Goal: Task Accomplishment & Management: Manage account settings

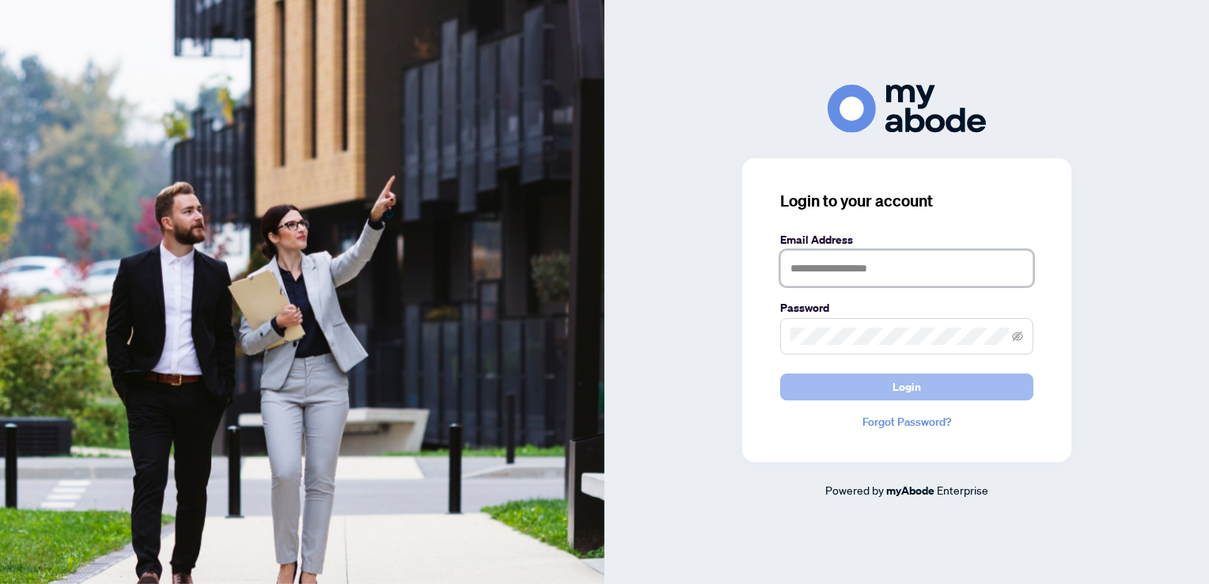
type input "**********"
click at [891, 381] on button "Login" at bounding box center [906, 386] width 253 height 27
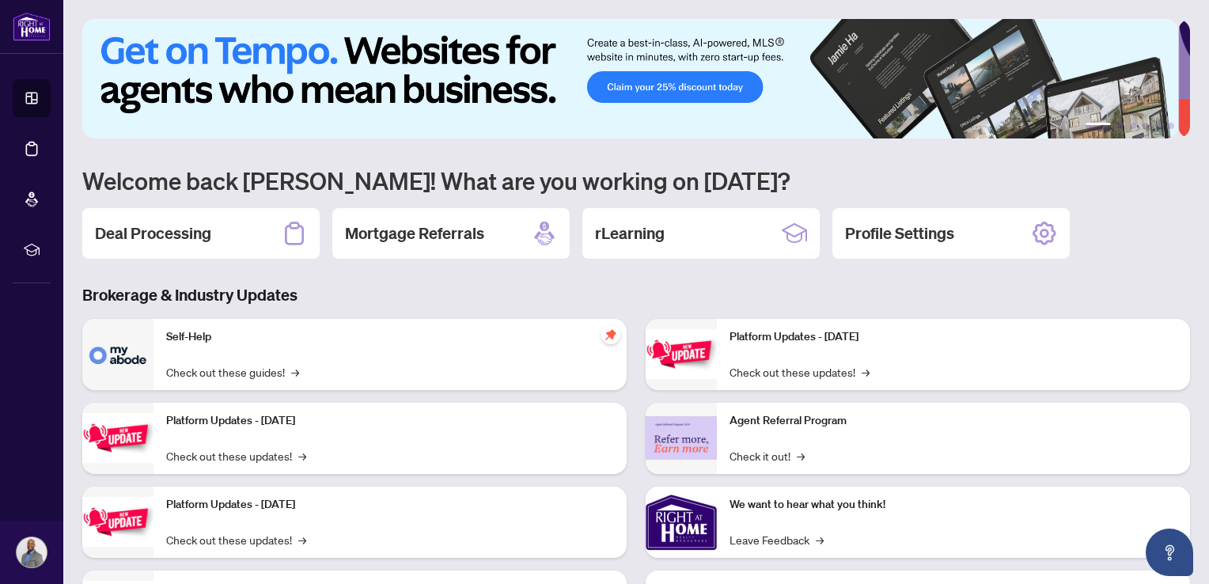
scroll to position [98, 0]
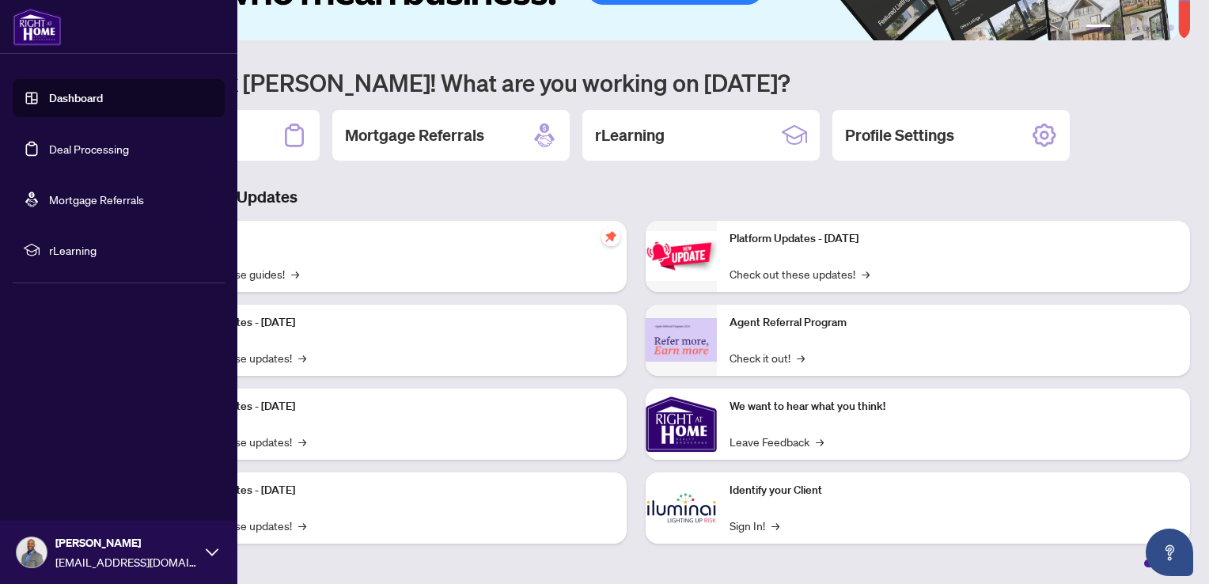
click at [81, 97] on link "Dashboard" at bounding box center [76, 98] width 54 height 14
click at [77, 148] on link "Deal Processing" at bounding box center [89, 149] width 80 height 14
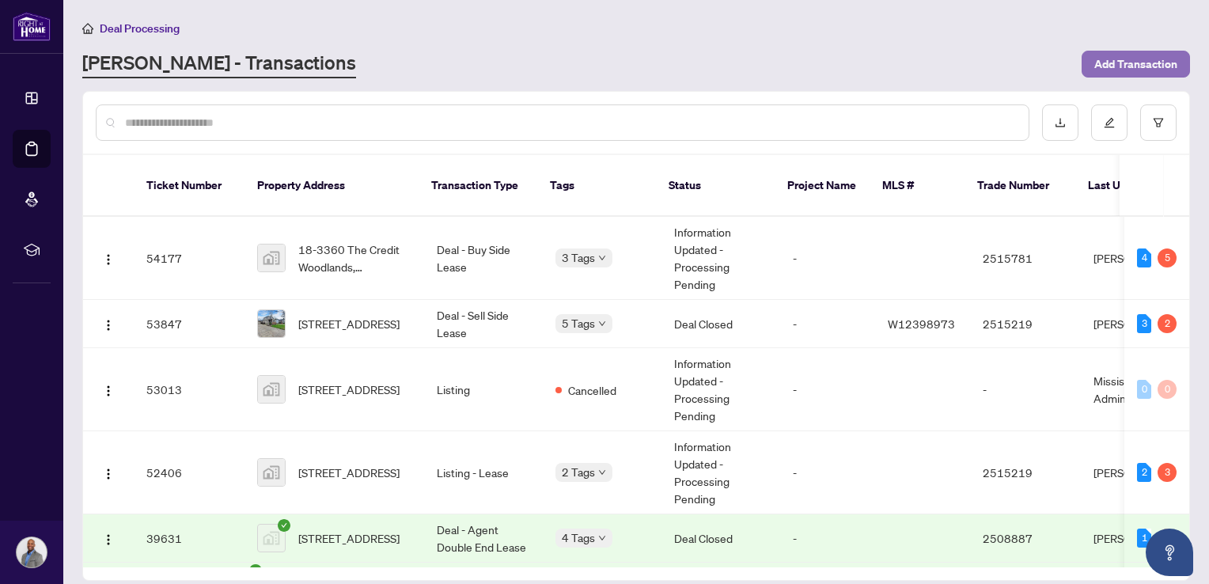
click at [1167, 66] on span "Add Transaction" at bounding box center [1135, 63] width 83 height 25
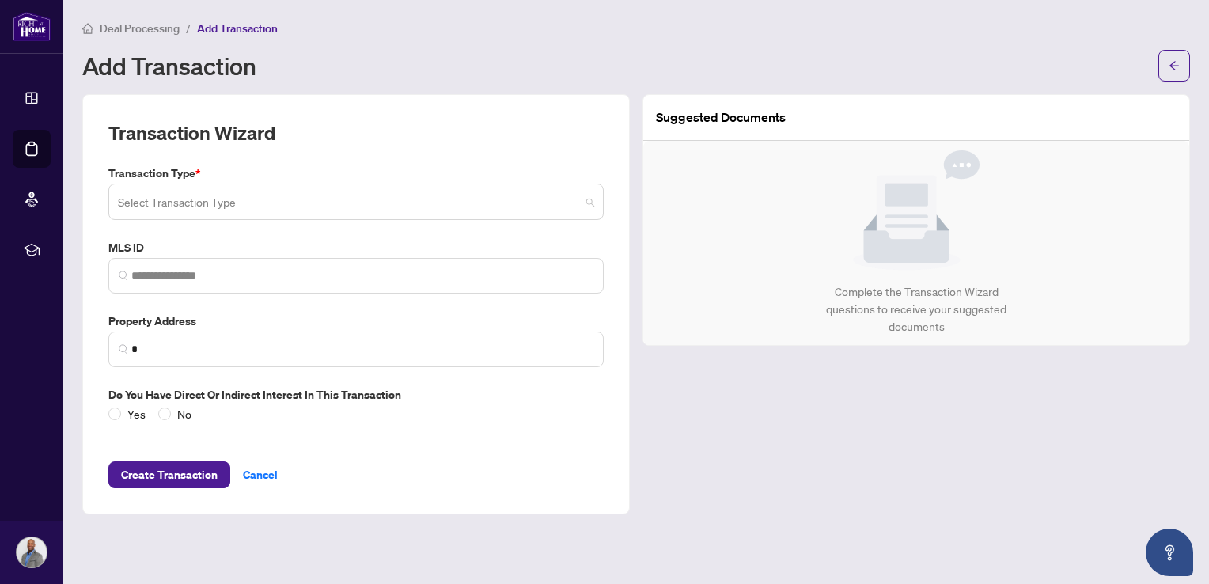
click at [594, 204] on span at bounding box center [356, 202] width 476 height 30
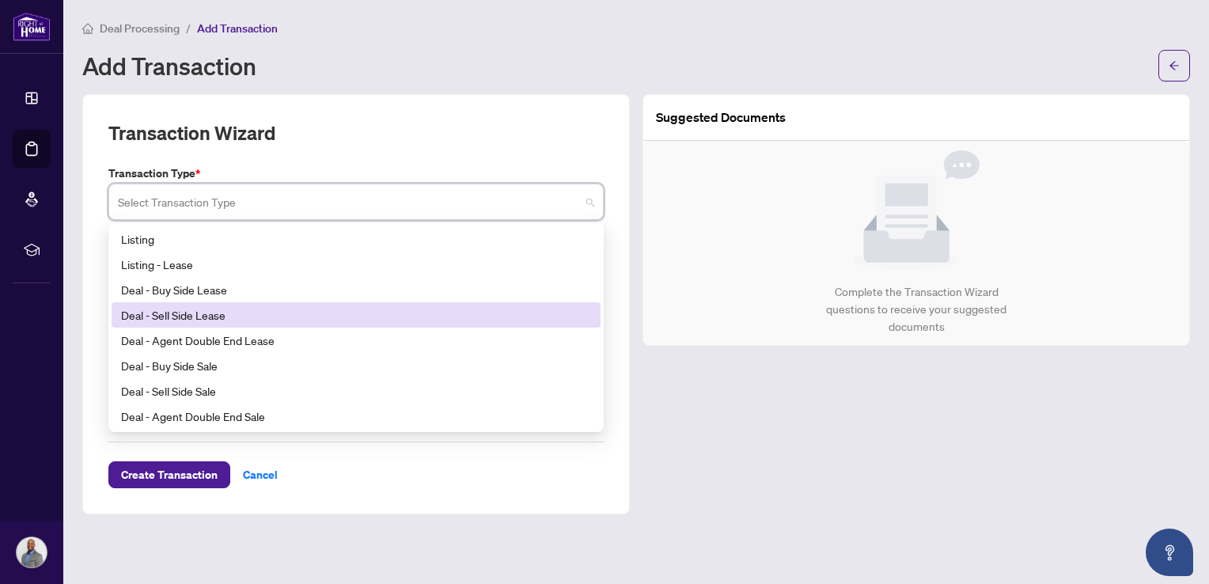
click at [208, 318] on div "Deal - Sell Side Lease" at bounding box center [356, 314] width 470 height 17
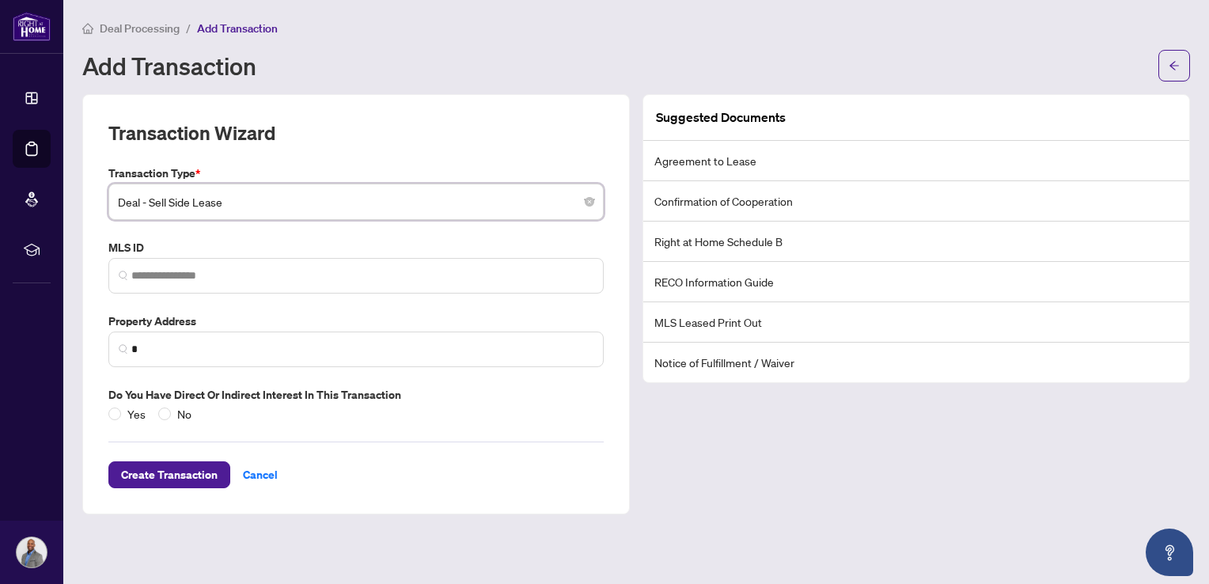
click at [255, 217] on input "search" at bounding box center [349, 204] width 462 height 35
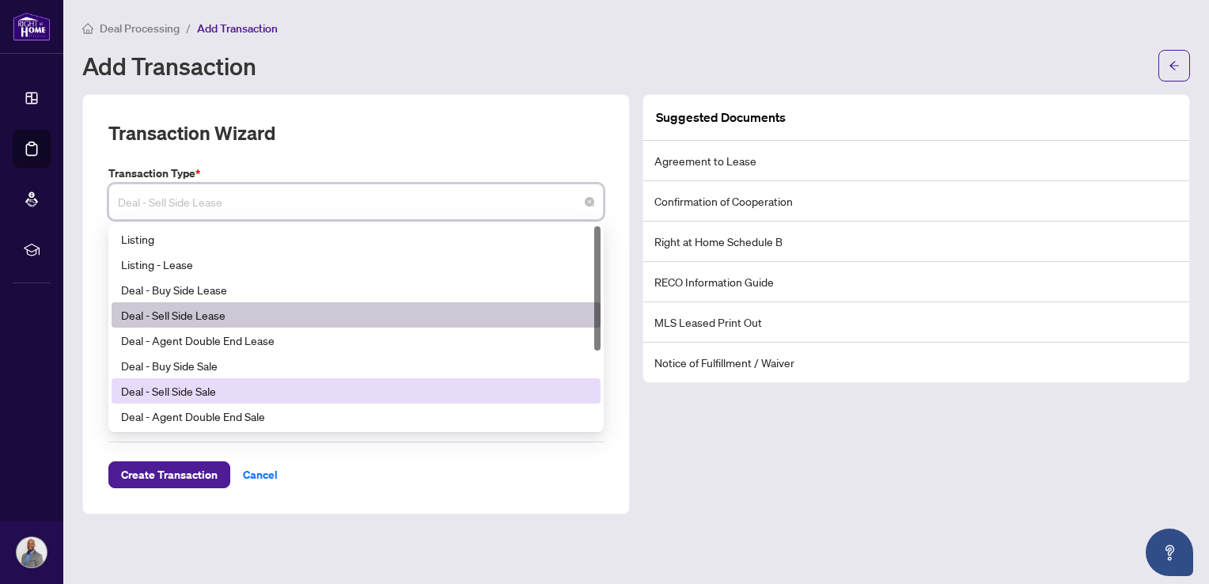
click at [206, 390] on div "Deal - Sell Side Sale" at bounding box center [356, 390] width 470 height 17
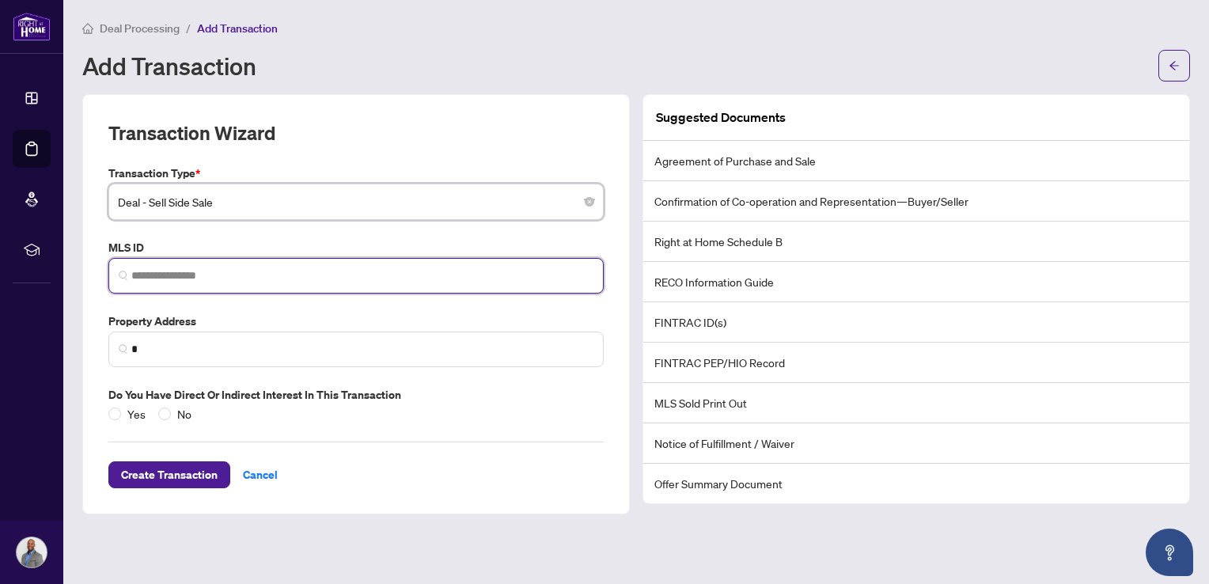
click at [224, 267] on input "search" at bounding box center [362, 275] width 462 height 17
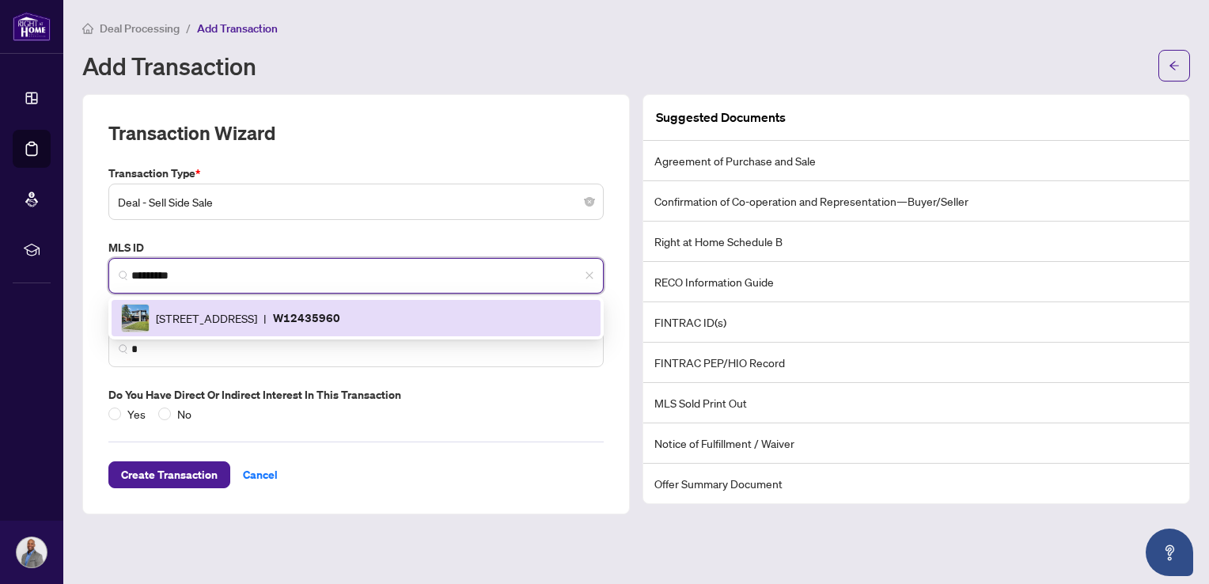
click at [257, 311] on span "[STREET_ADDRESS]" at bounding box center [206, 317] width 101 height 17
type input "*********"
type input "**********"
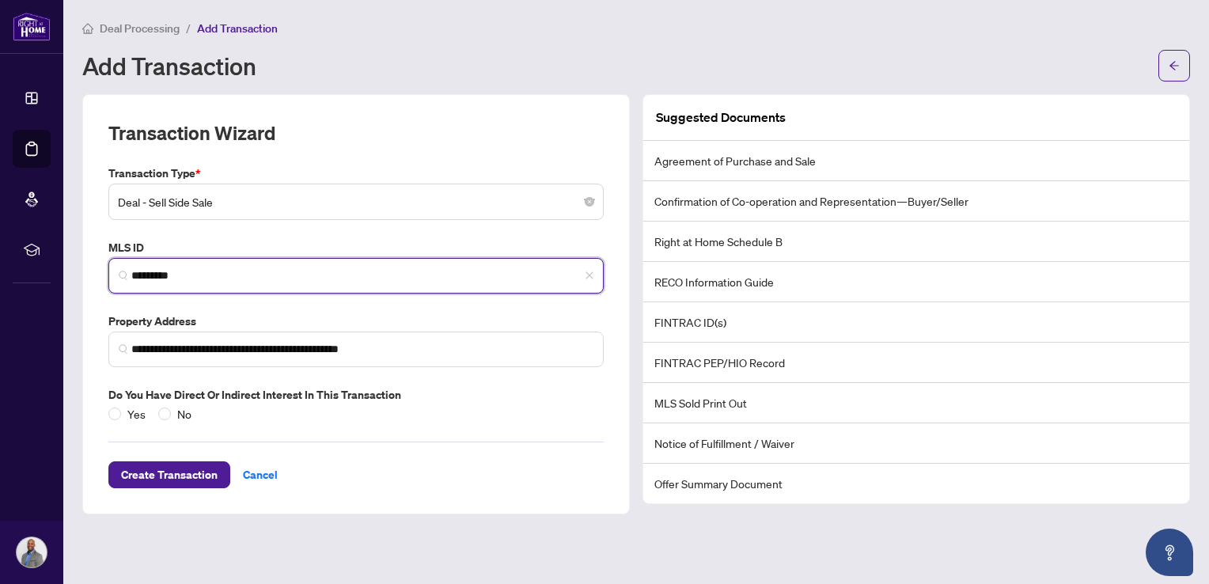
type input "*********"
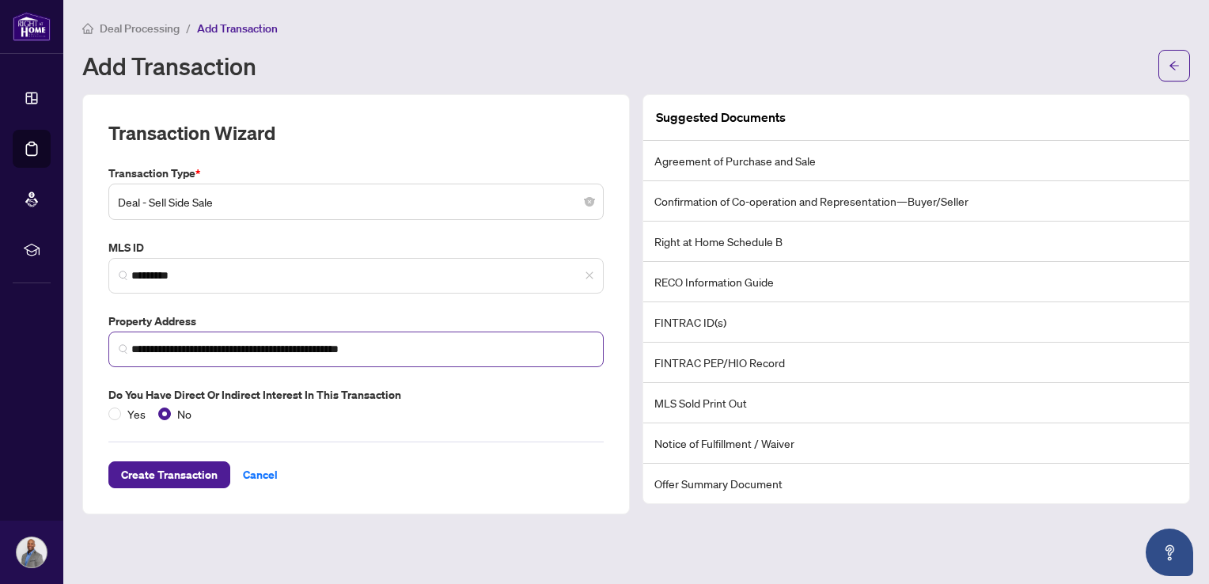
click at [126, 353] on img at bounding box center [123, 348] width 9 height 9
click at [121, 350] on img at bounding box center [123, 348] width 9 height 9
click at [189, 476] on span "Create Transaction" at bounding box center [169, 474] width 97 height 25
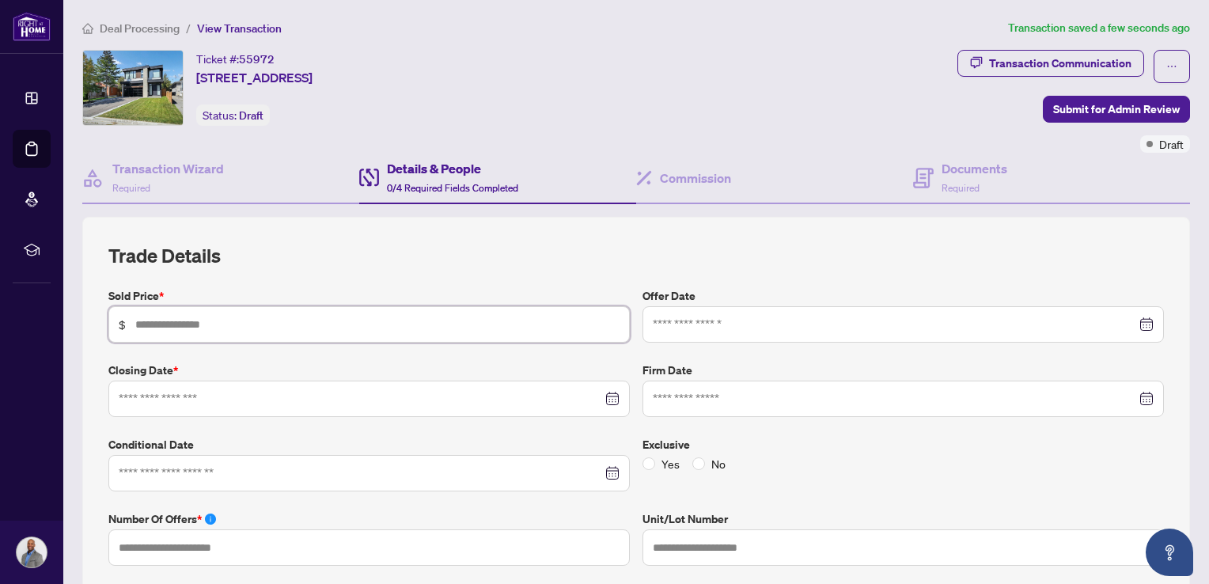
click at [333, 326] on input "text" at bounding box center [377, 324] width 484 height 17
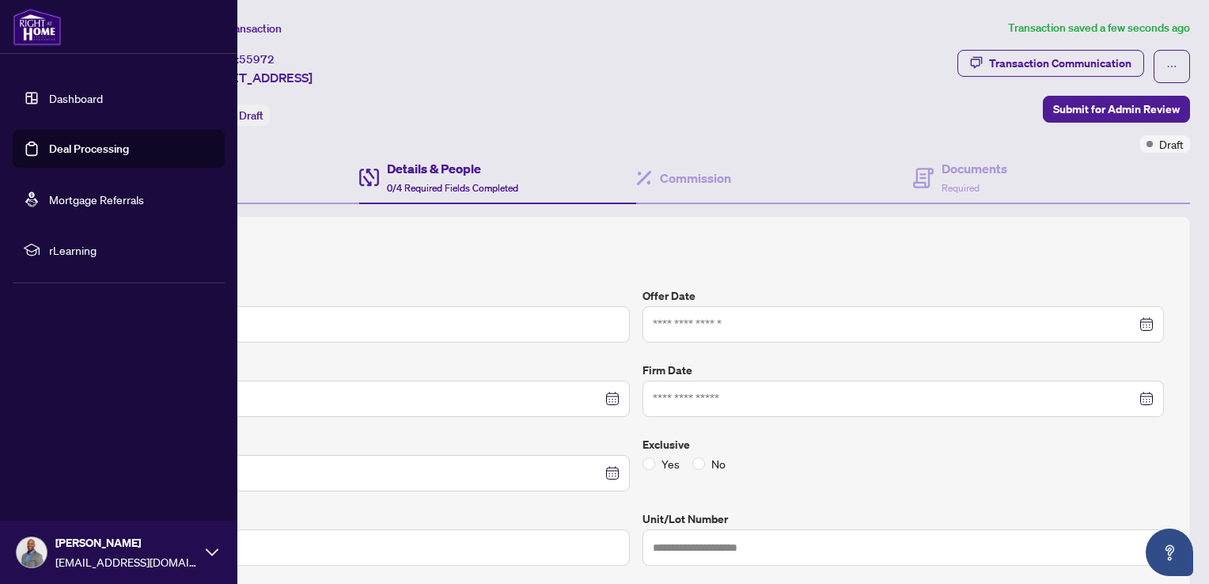
click at [60, 146] on link "Deal Processing" at bounding box center [89, 149] width 80 height 14
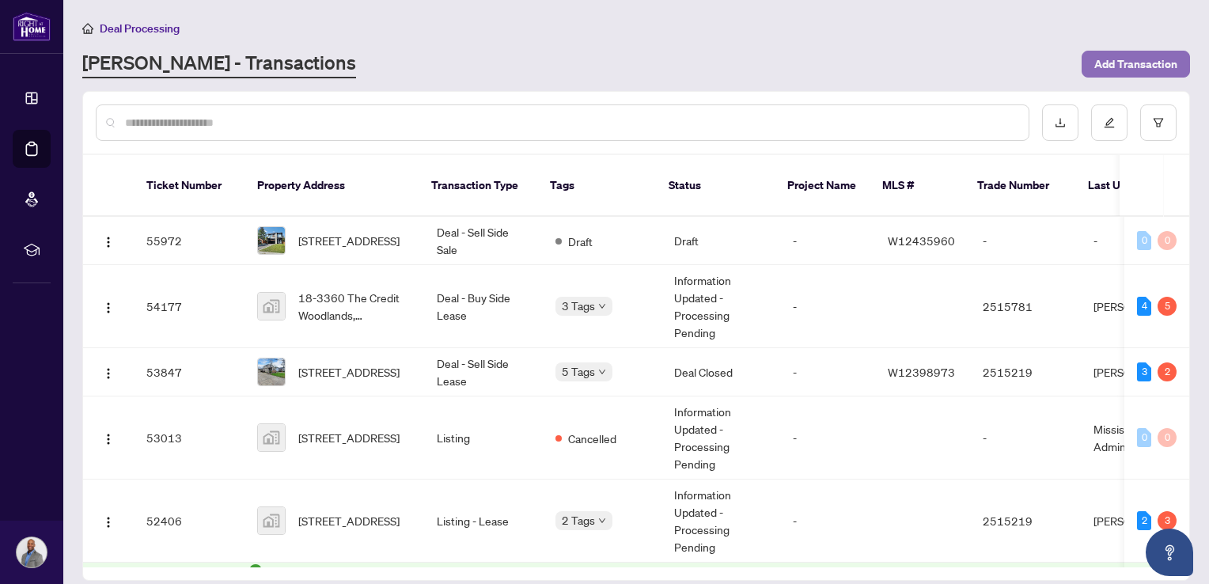
click at [1123, 74] on span "Add Transaction" at bounding box center [1135, 63] width 83 height 25
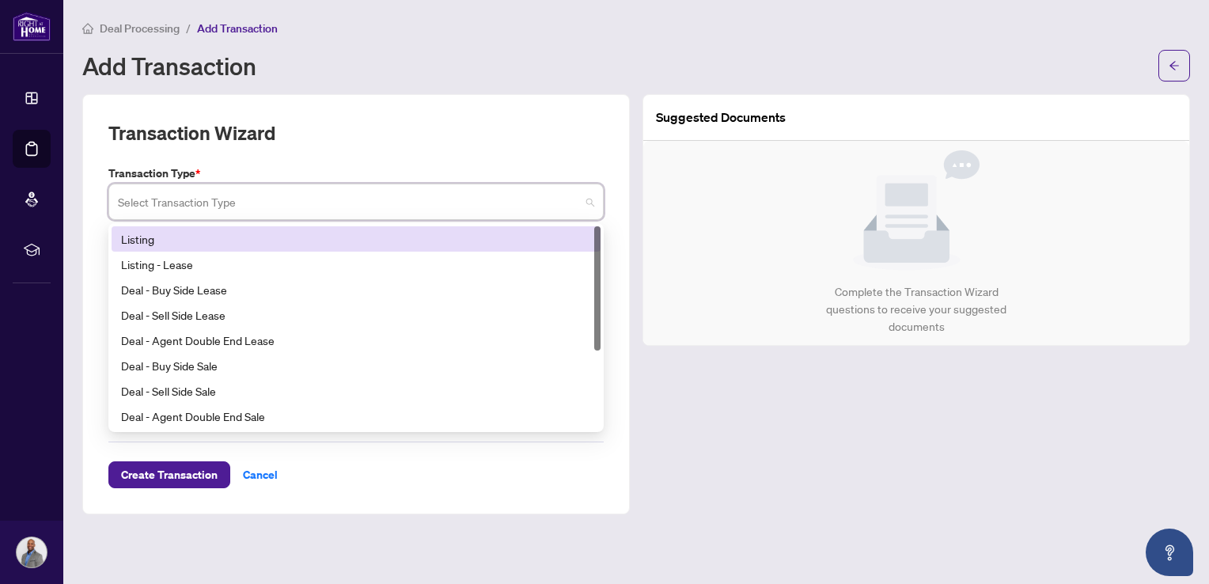
click at [338, 198] on input "search" at bounding box center [349, 204] width 462 height 35
click at [406, 147] on div "Transaction Wizard" at bounding box center [355, 142] width 495 height 44
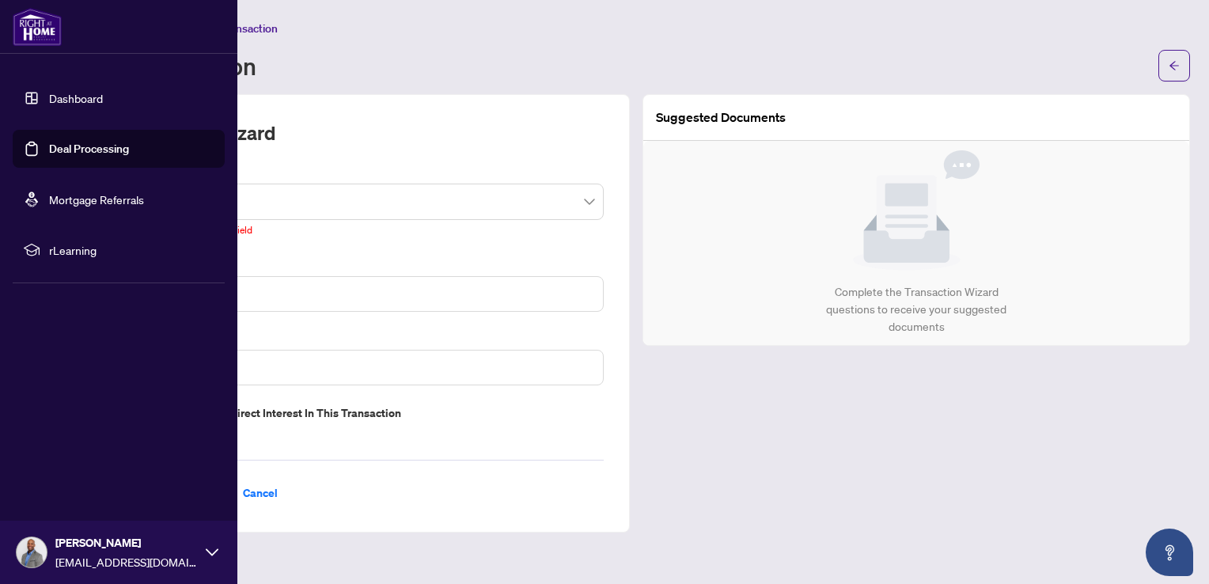
click at [68, 105] on link "Dashboard" at bounding box center [76, 98] width 54 height 14
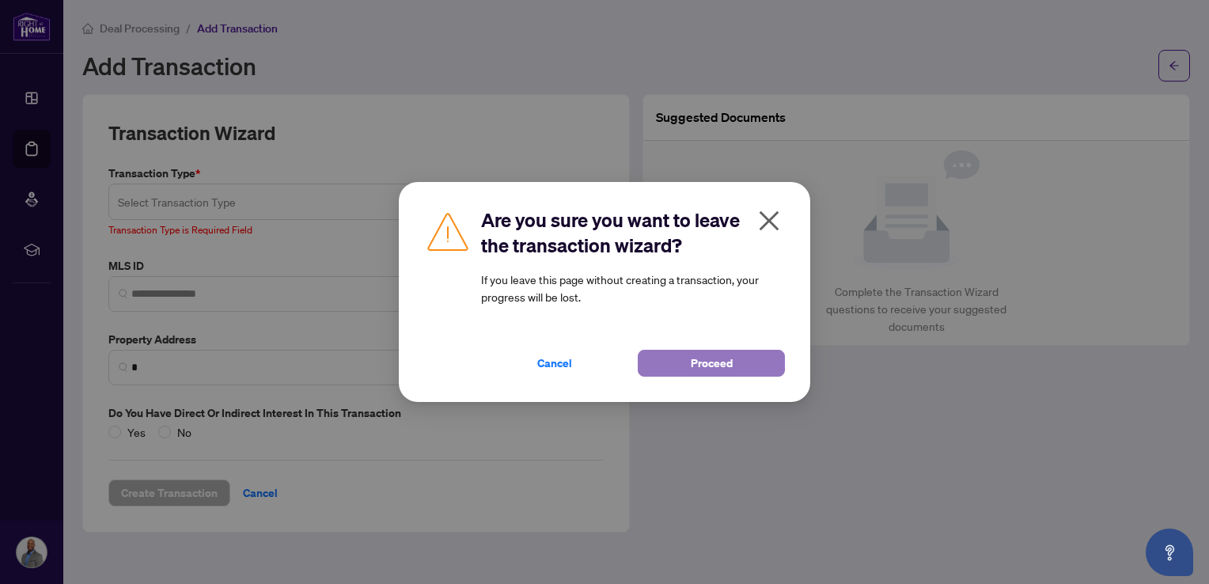
click at [700, 358] on span "Proceed" at bounding box center [712, 362] width 42 height 25
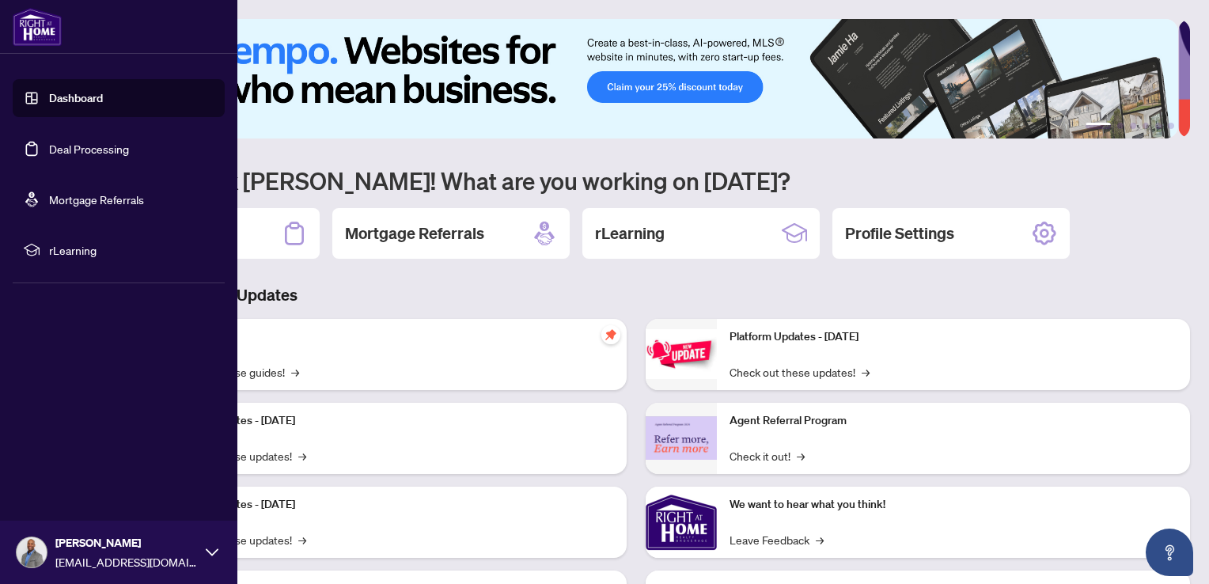
click at [92, 150] on link "Deal Processing" at bounding box center [89, 149] width 80 height 14
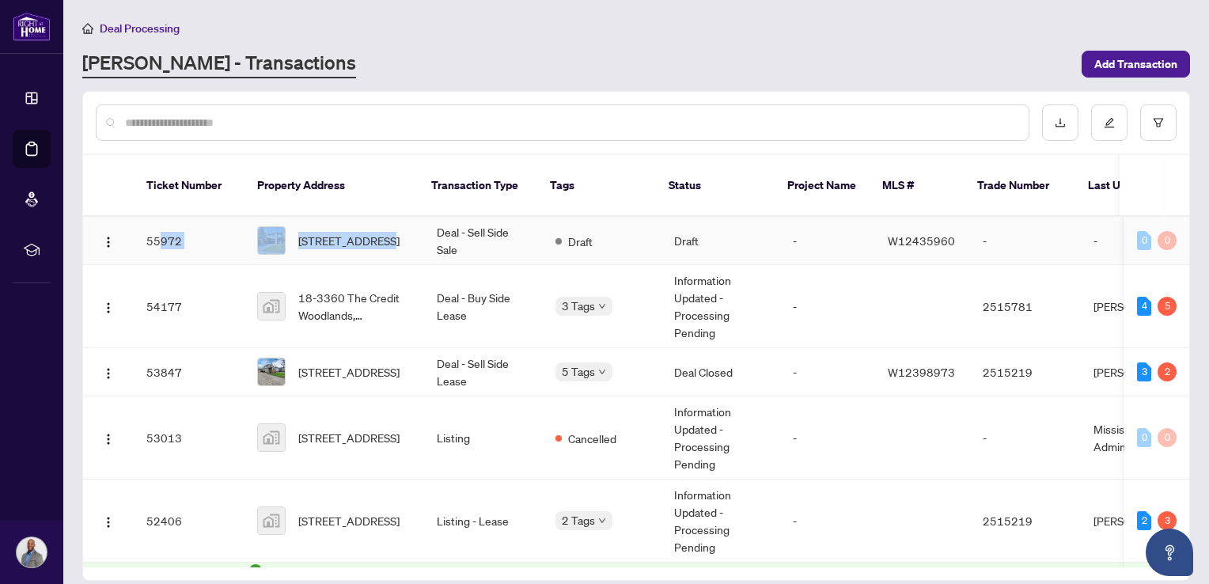
drag, startPoint x: 396, startPoint y: 217, endPoint x: 160, endPoint y: 241, distance: 237.0
click at [160, 241] on tr "55972 845 Seventh St, Mississauga, Ontario L5E 1N9, Canada Deal - Sell Side Sal…" at bounding box center [855, 241] width 1545 height 48
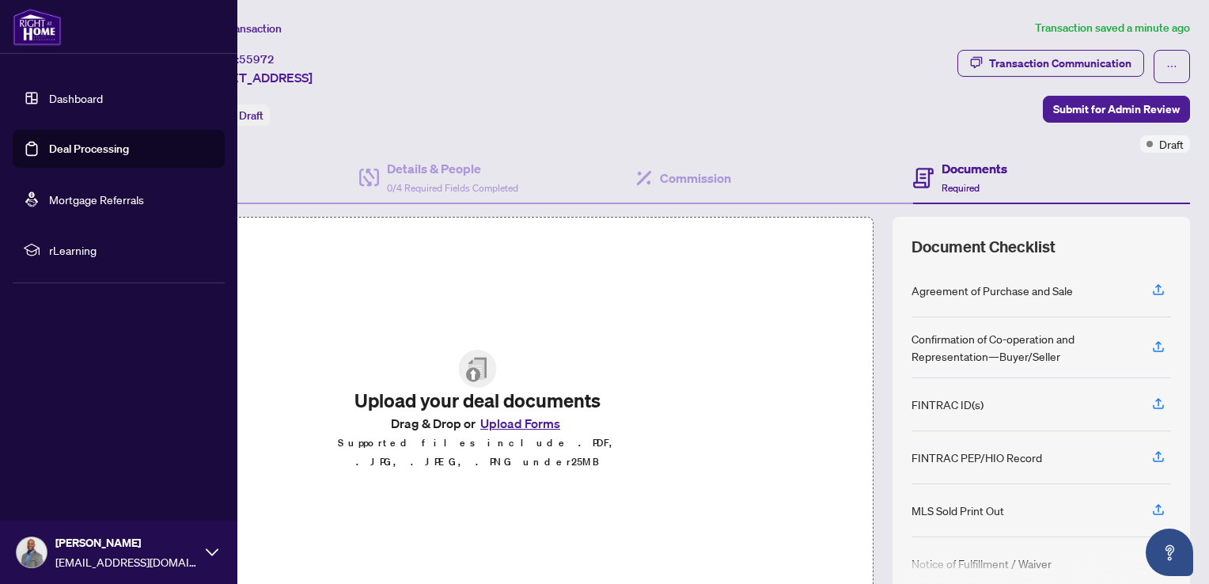
click at [78, 147] on link "Deal Processing" at bounding box center [89, 149] width 80 height 14
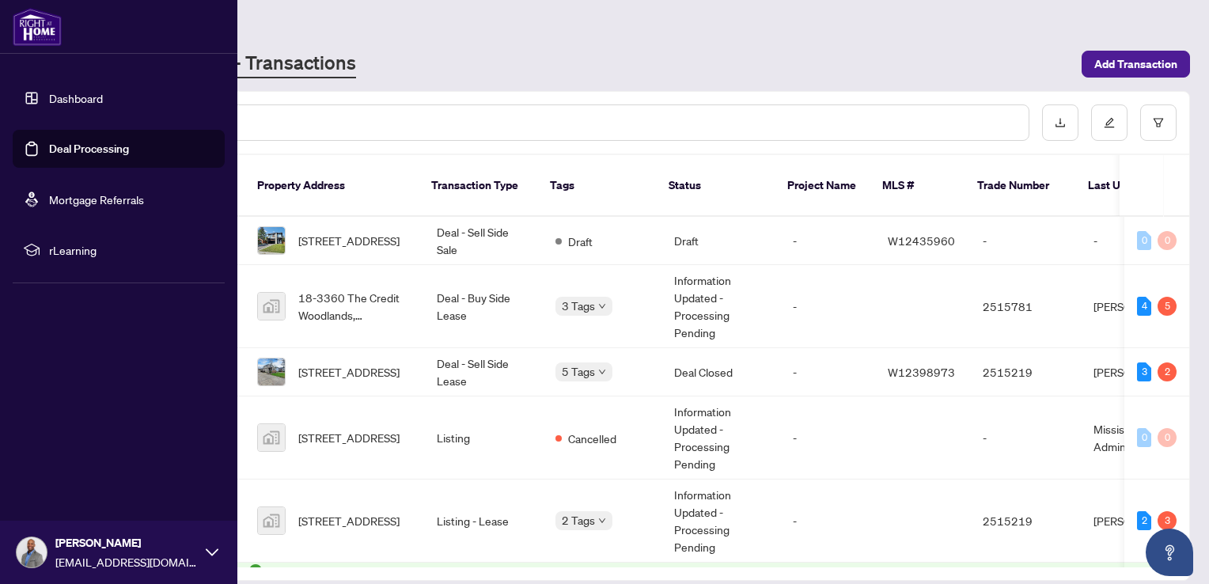
click at [54, 104] on link "Dashboard" at bounding box center [76, 98] width 54 height 14
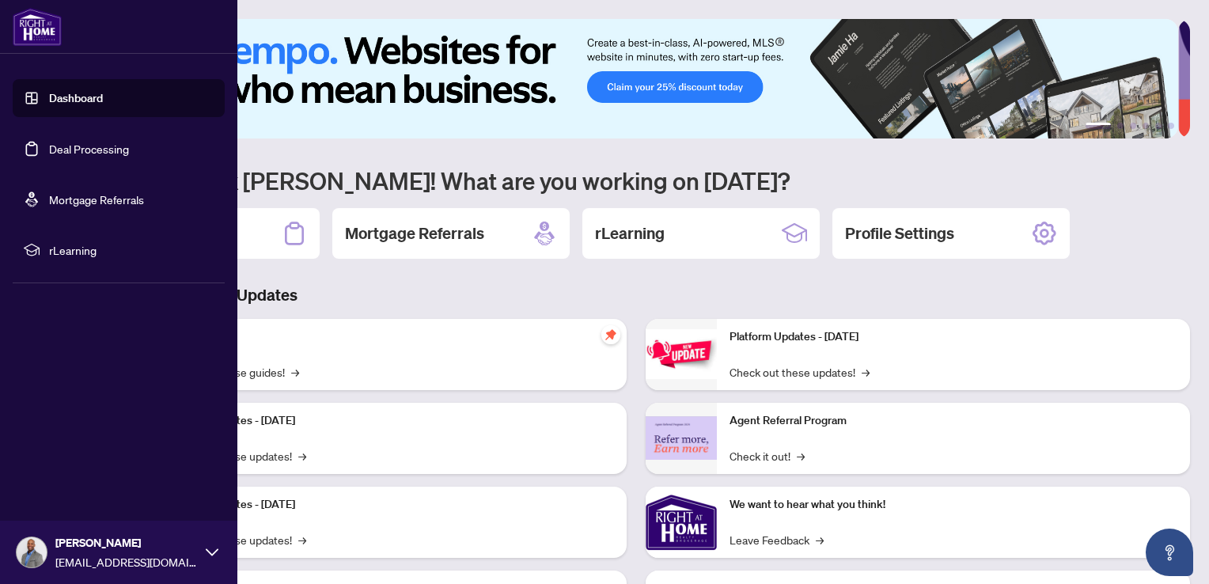
click at [49, 147] on link "Deal Processing" at bounding box center [89, 149] width 80 height 14
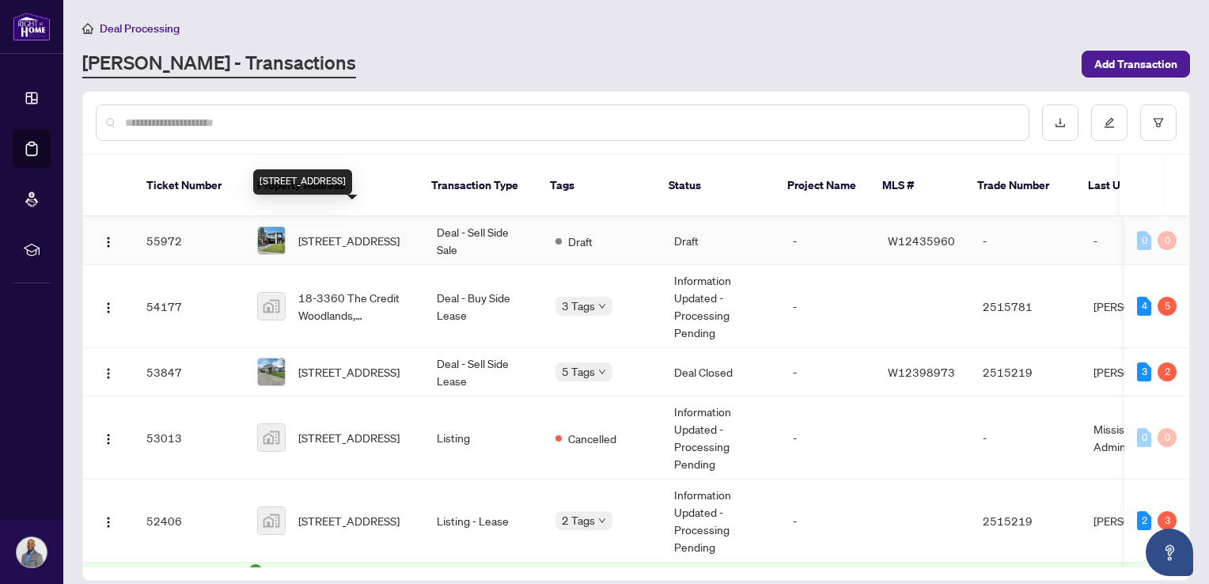
click at [393, 232] on span "[STREET_ADDRESS]" at bounding box center [348, 240] width 101 height 17
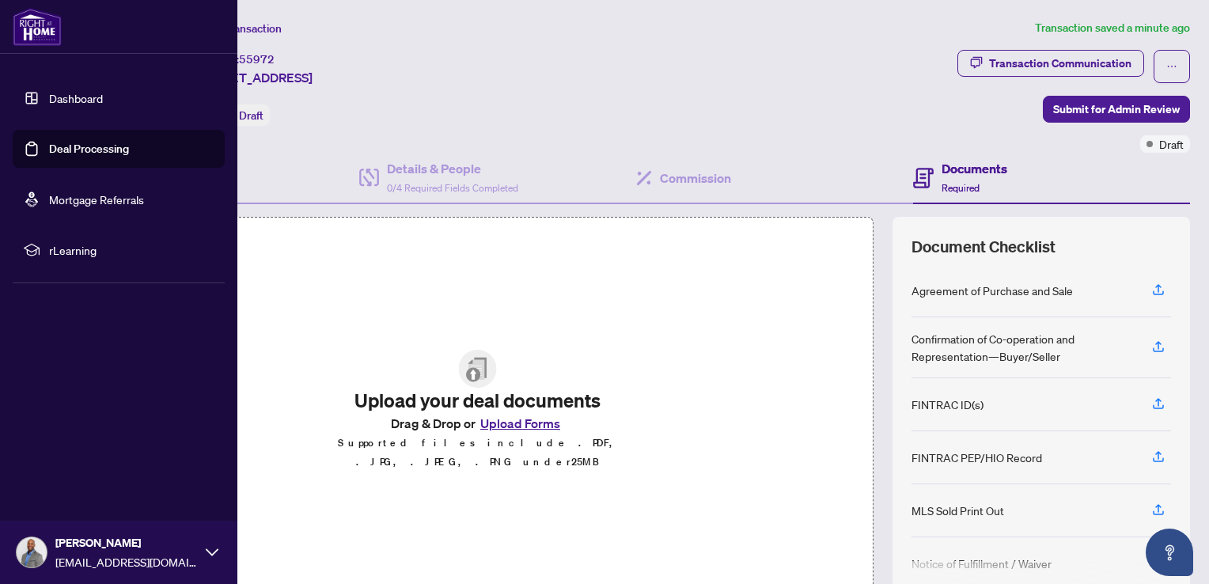
click at [104, 144] on link "Deal Processing" at bounding box center [89, 149] width 80 height 14
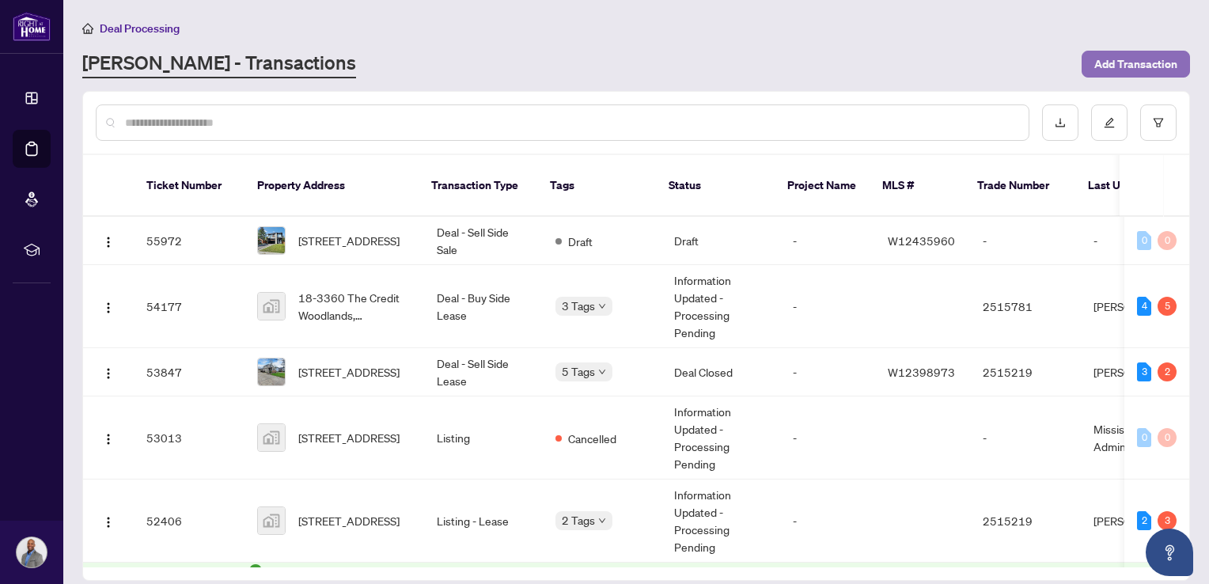
click at [1127, 59] on span "Add Transaction" at bounding box center [1135, 63] width 83 height 25
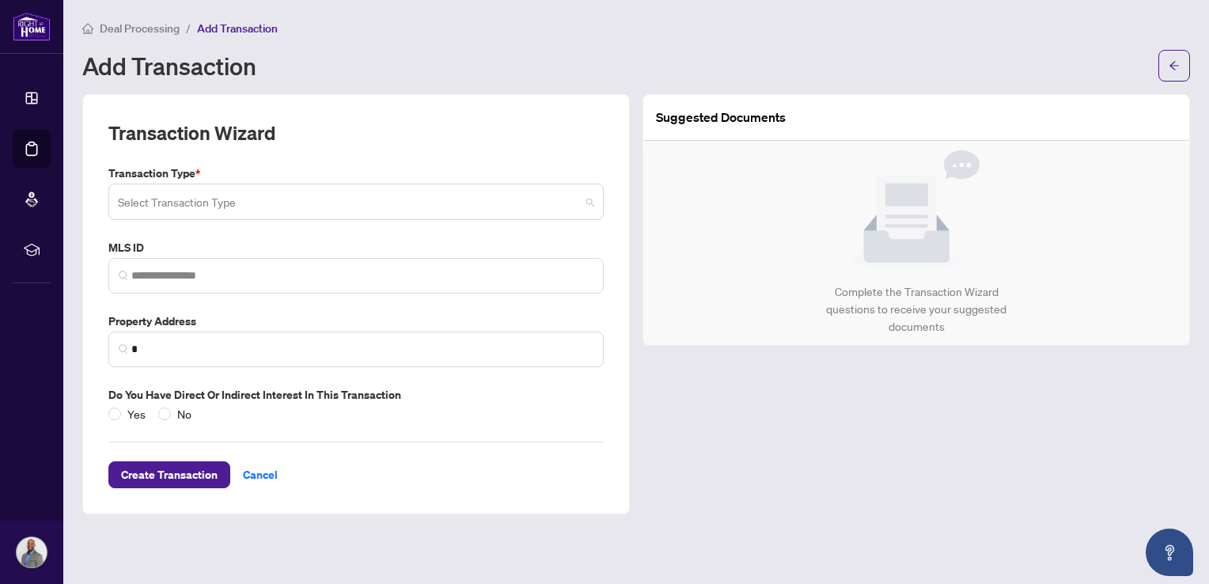
click at [585, 205] on span at bounding box center [356, 202] width 476 height 30
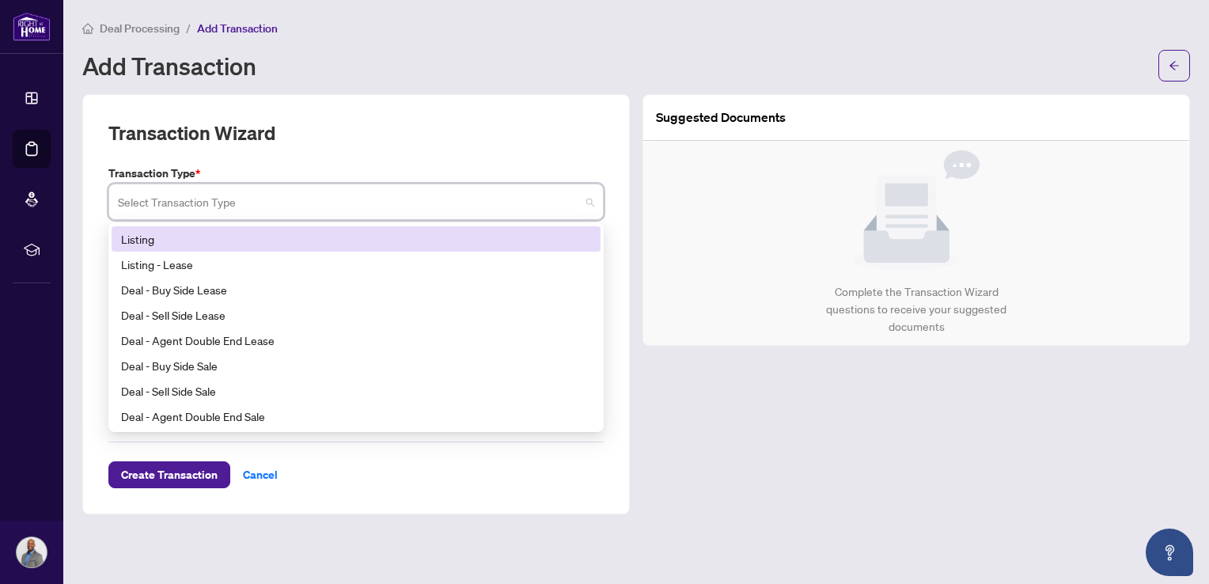
click at [157, 243] on div "Listing" at bounding box center [356, 238] width 470 height 17
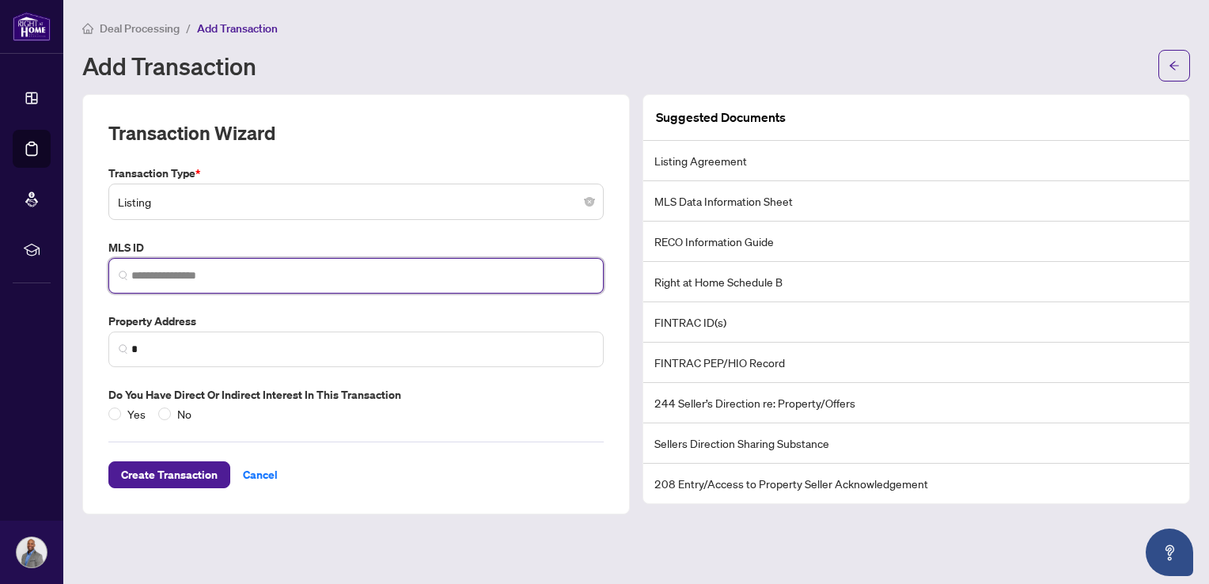
click at [197, 271] on input "search" at bounding box center [362, 275] width 462 height 17
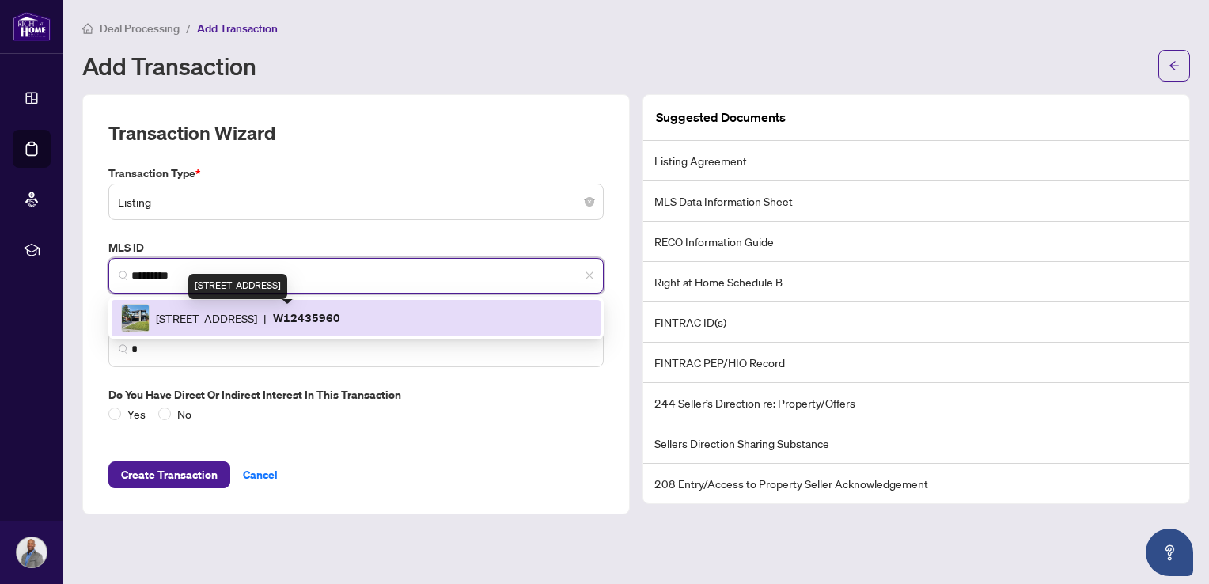
click at [200, 321] on span "[STREET_ADDRESS]" at bounding box center [206, 317] width 101 height 17
type input "*********"
type input "**********"
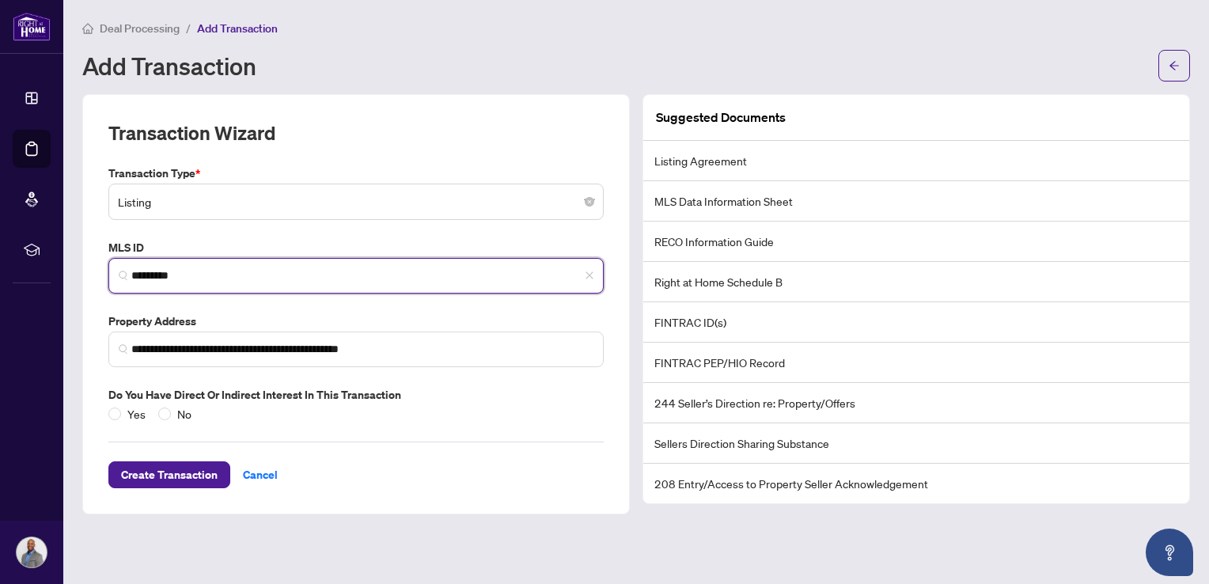
type input "*********"
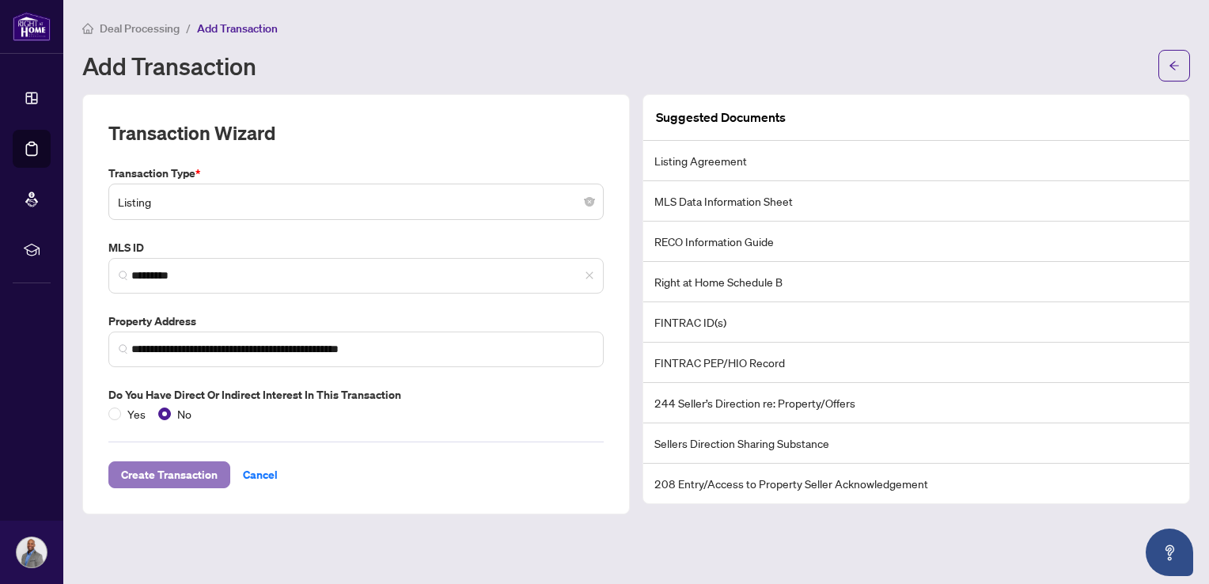
click at [174, 483] on span "Create Transaction" at bounding box center [169, 474] width 97 height 25
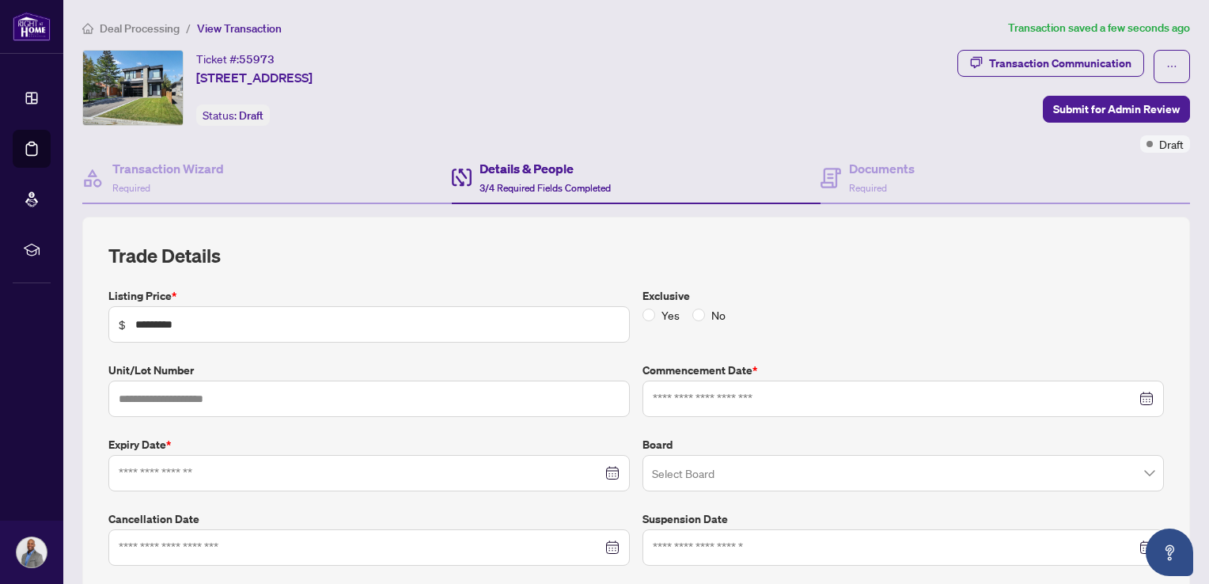
type input "**********"
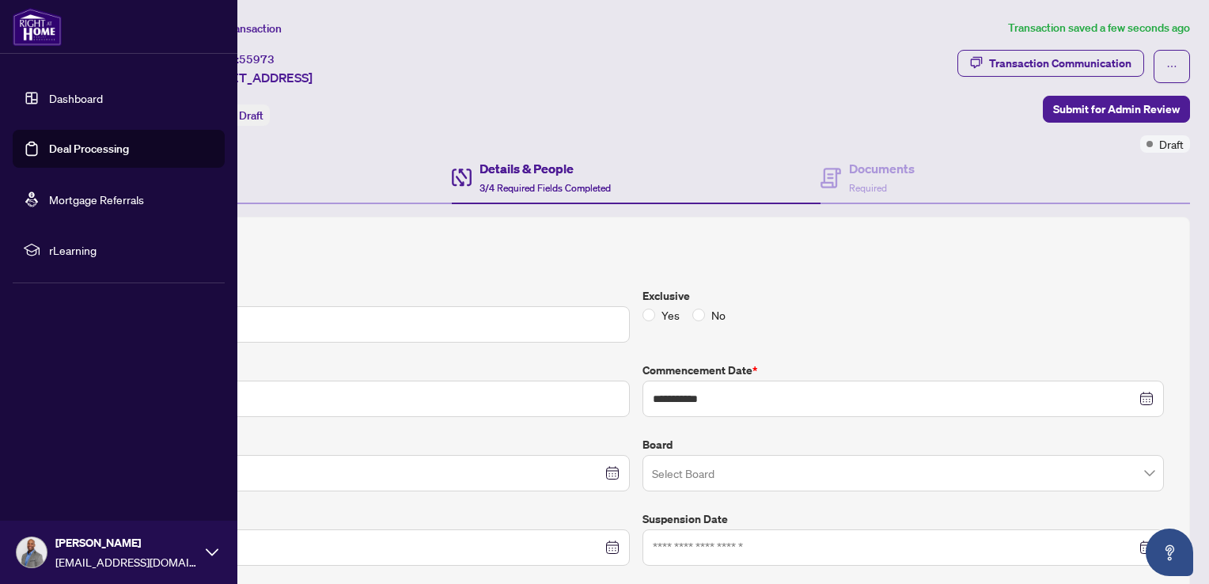
click at [49, 144] on link "Deal Processing" at bounding box center [89, 149] width 80 height 14
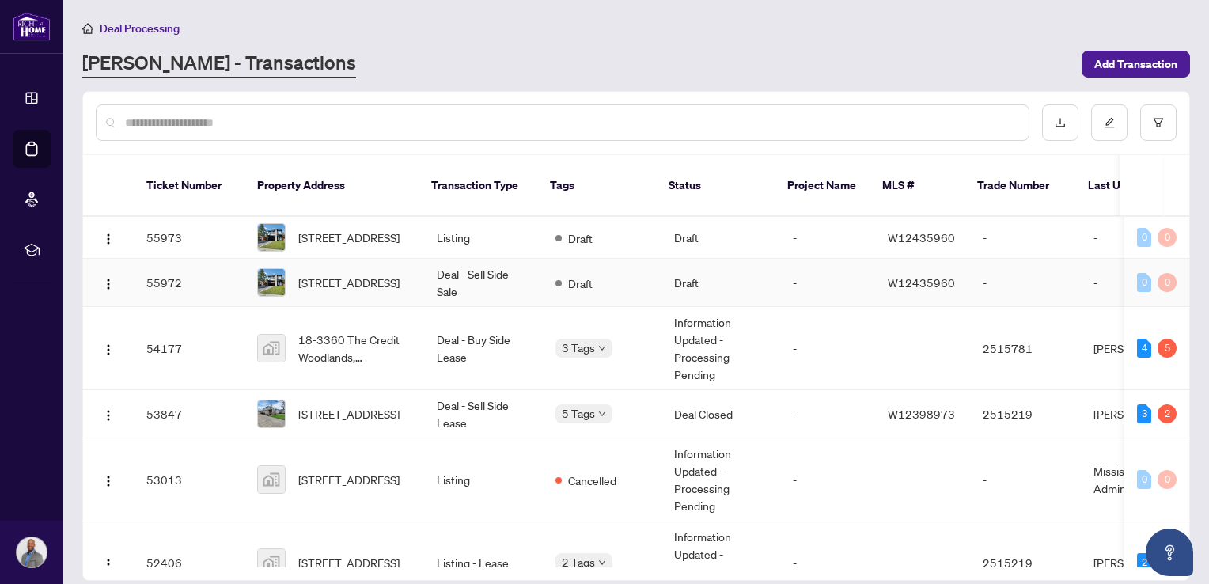
click at [455, 269] on td "Deal - Sell Side Sale" at bounding box center [483, 283] width 119 height 48
click at [105, 278] on img "button" at bounding box center [108, 284] width 13 height 13
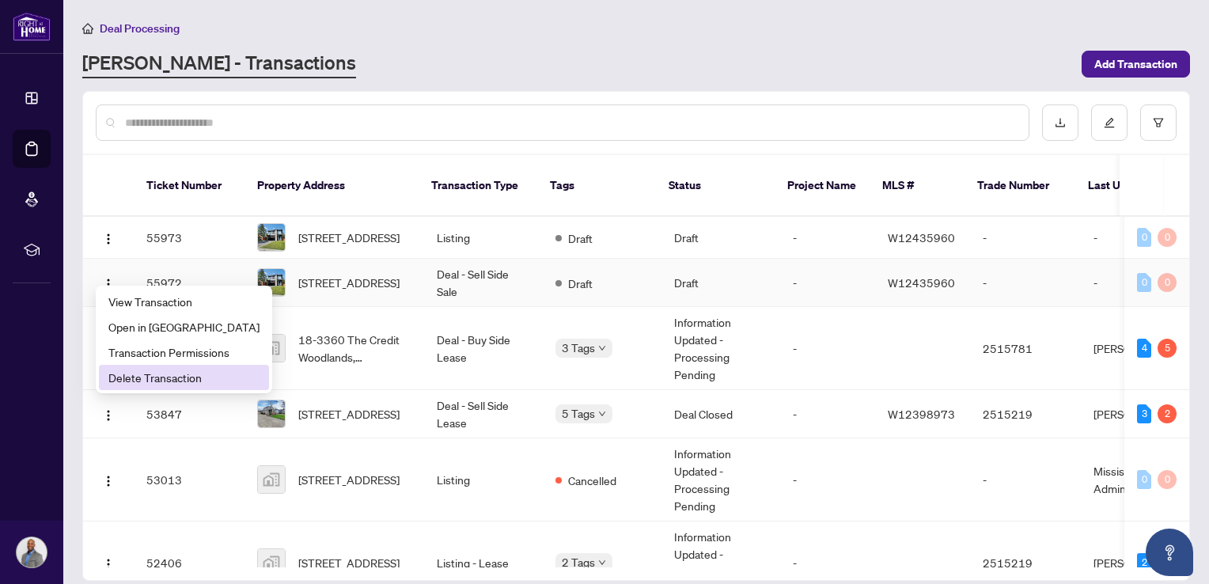
click at [139, 377] on span "Delete Transaction" at bounding box center [183, 377] width 151 height 17
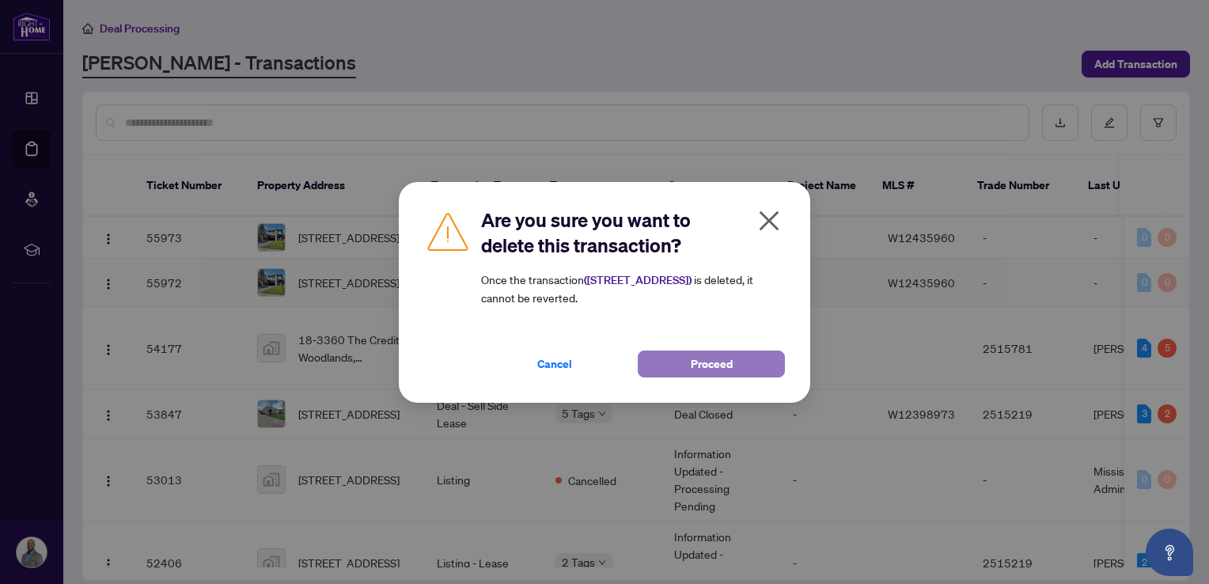
click at [677, 366] on button "Proceed" at bounding box center [711, 363] width 147 height 27
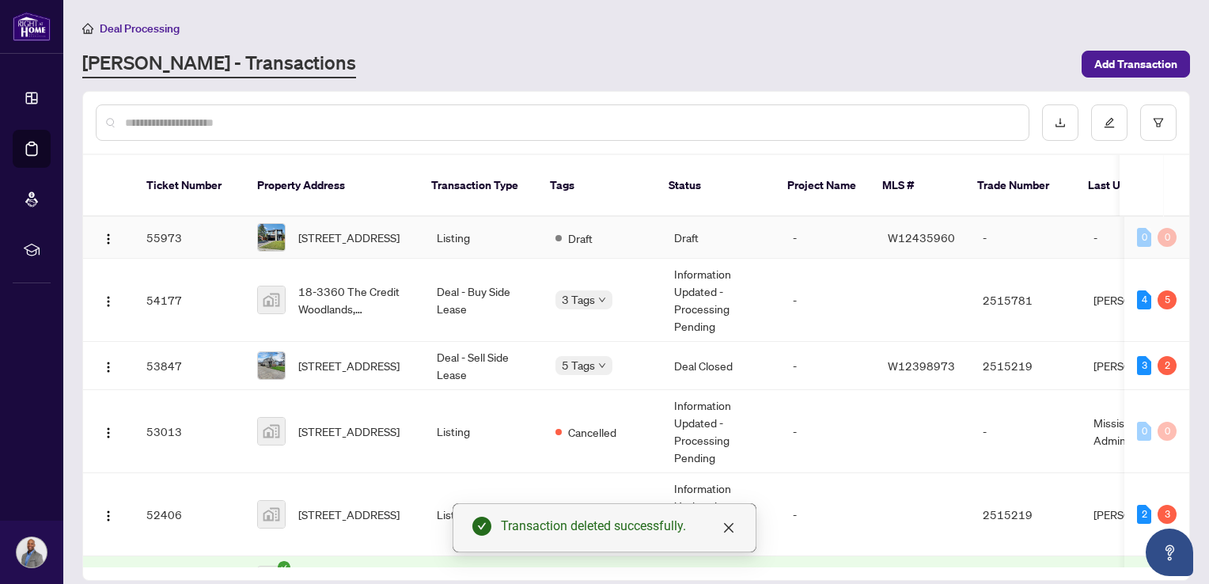
click at [896, 229] on td "W12435960" at bounding box center [922, 238] width 95 height 42
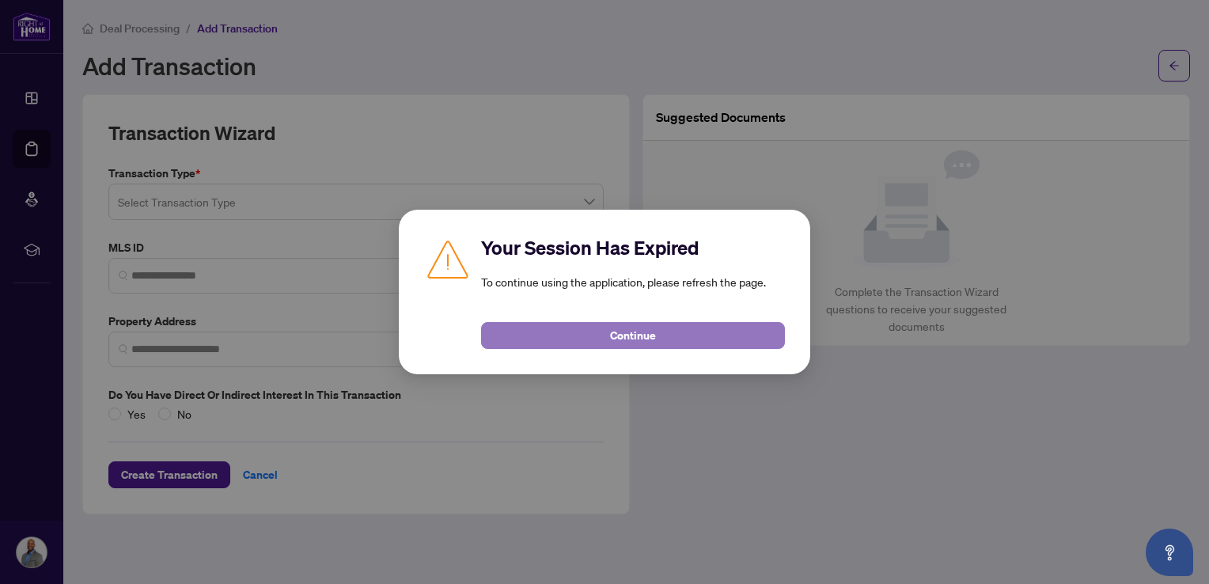
click at [622, 336] on span "Continue" at bounding box center [633, 335] width 46 height 25
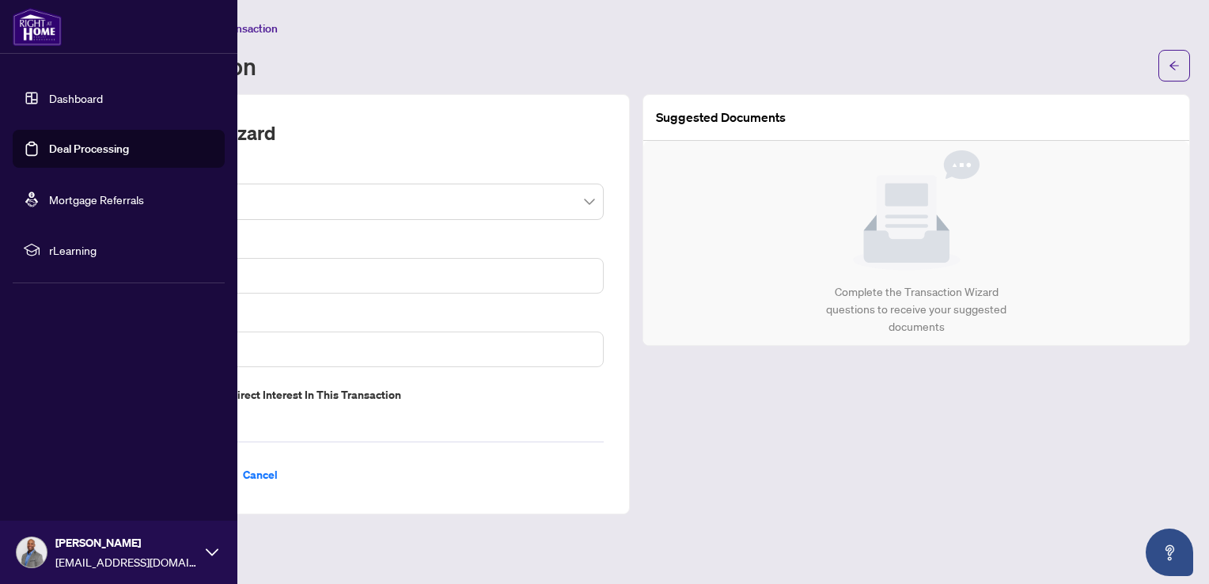
click at [49, 142] on link "Deal Processing" at bounding box center [89, 149] width 80 height 14
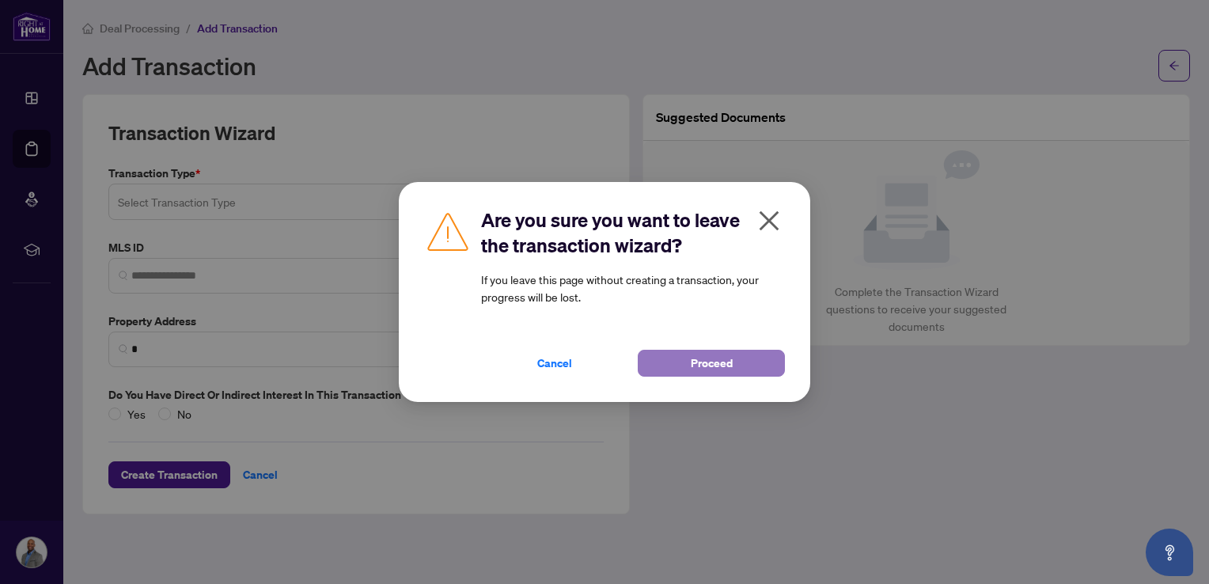
click at [691, 356] on button "Proceed" at bounding box center [711, 363] width 147 height 27
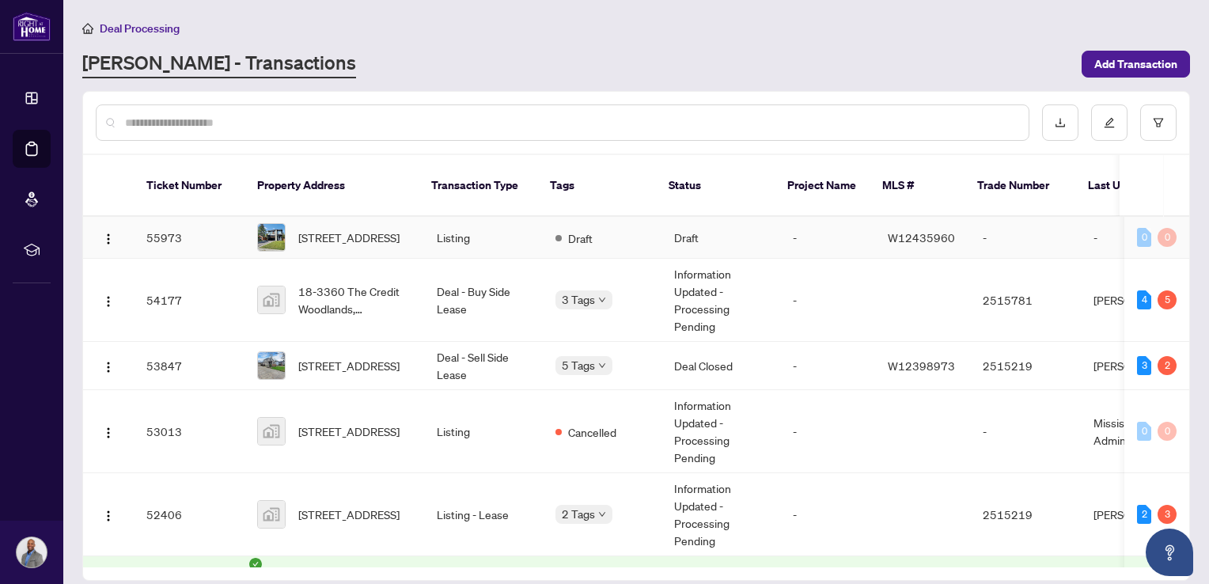
click at [555, 232] on td "Draft" at bounding box center [602, 238] width 119 height 42
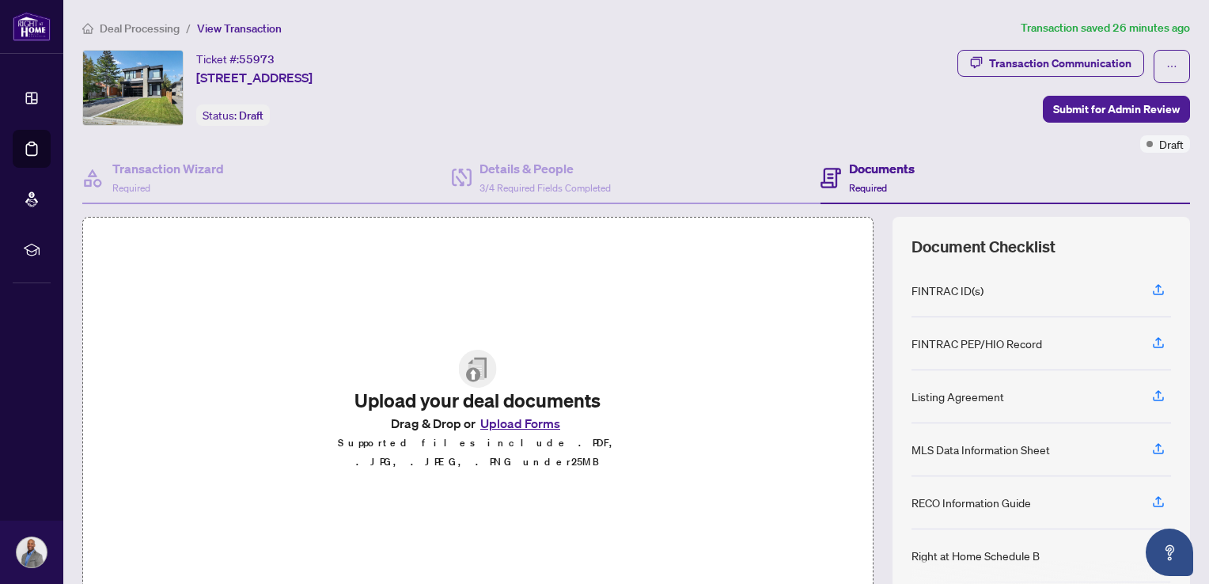
scroll to position [78, 0]
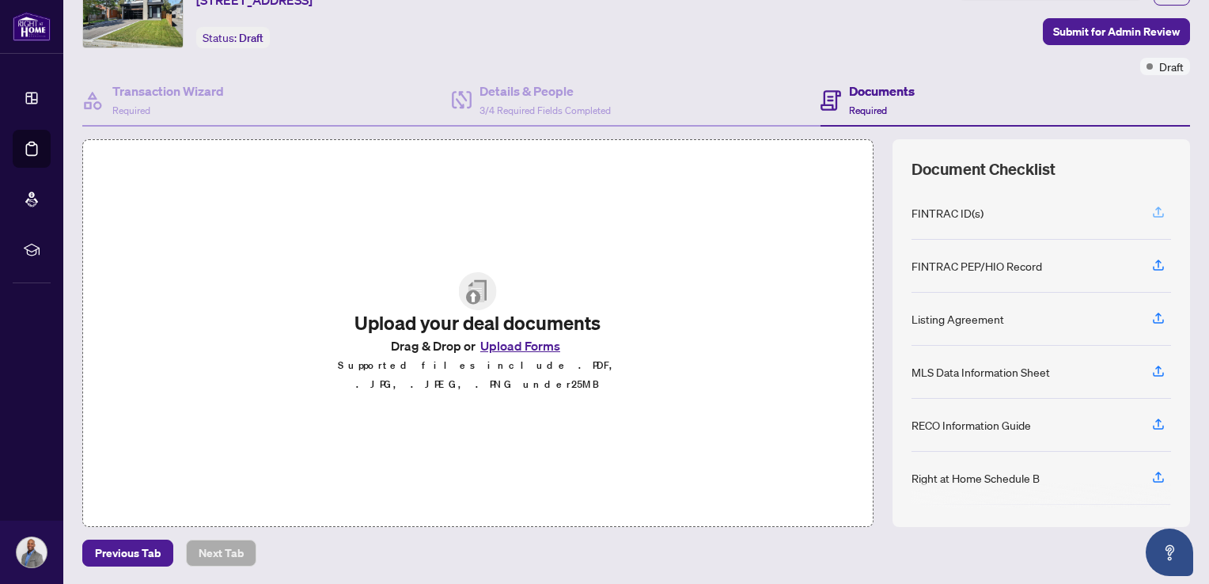
click at [1151, 210] on icon "button" at bounding box center [1158, 212] width 14 height 14
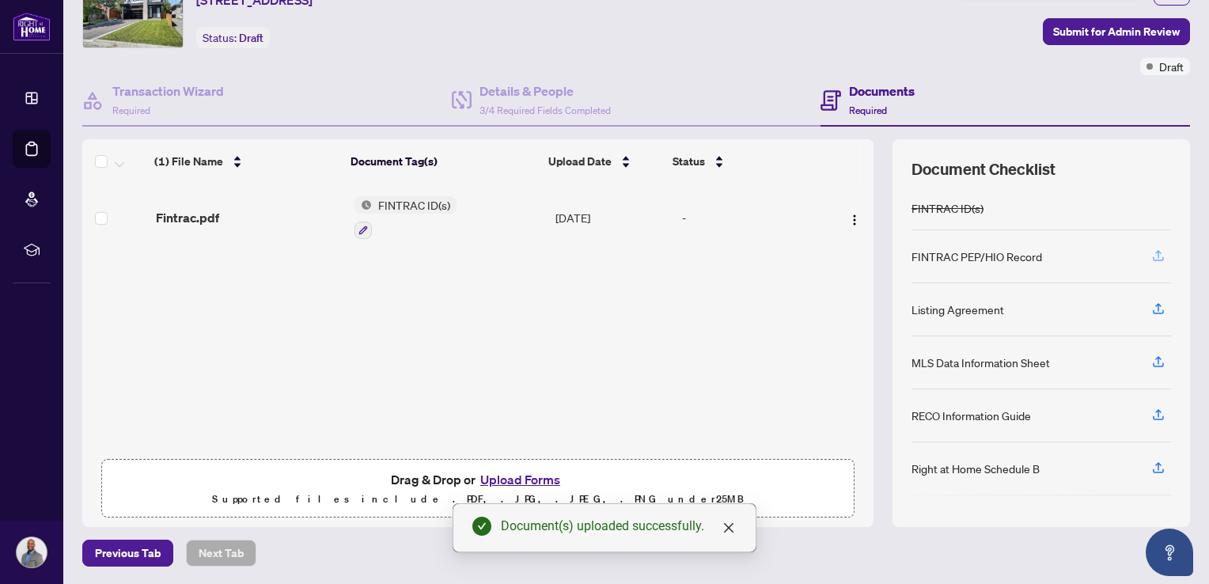
click at [1151, 257] on icon "button" at bounding box center [1158, 255] width 14 height 14
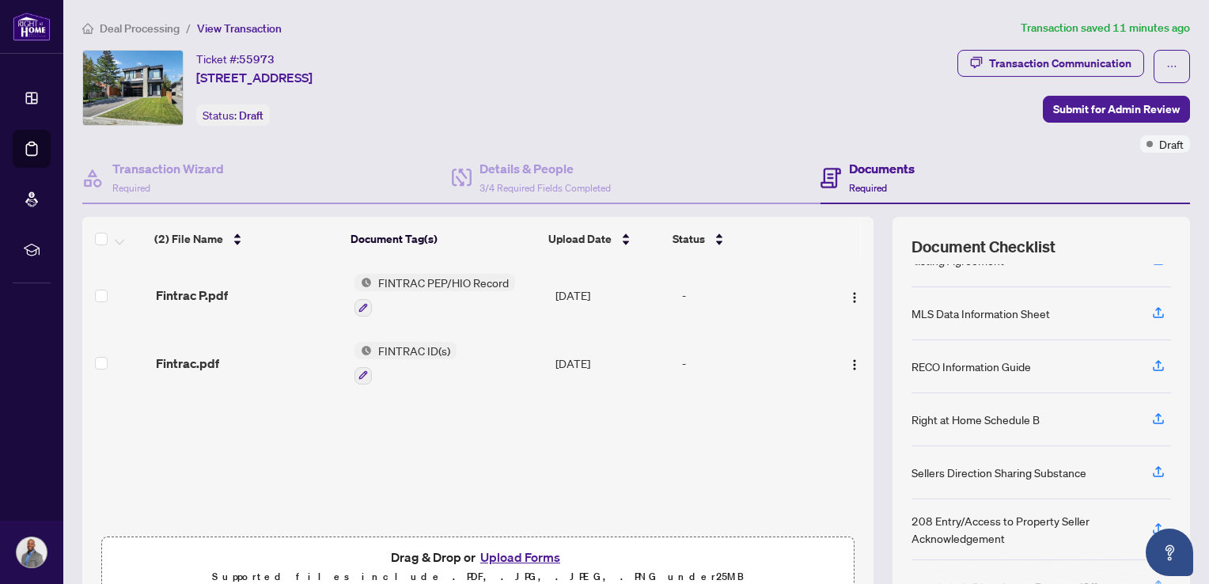
scroll to position [146, 0]
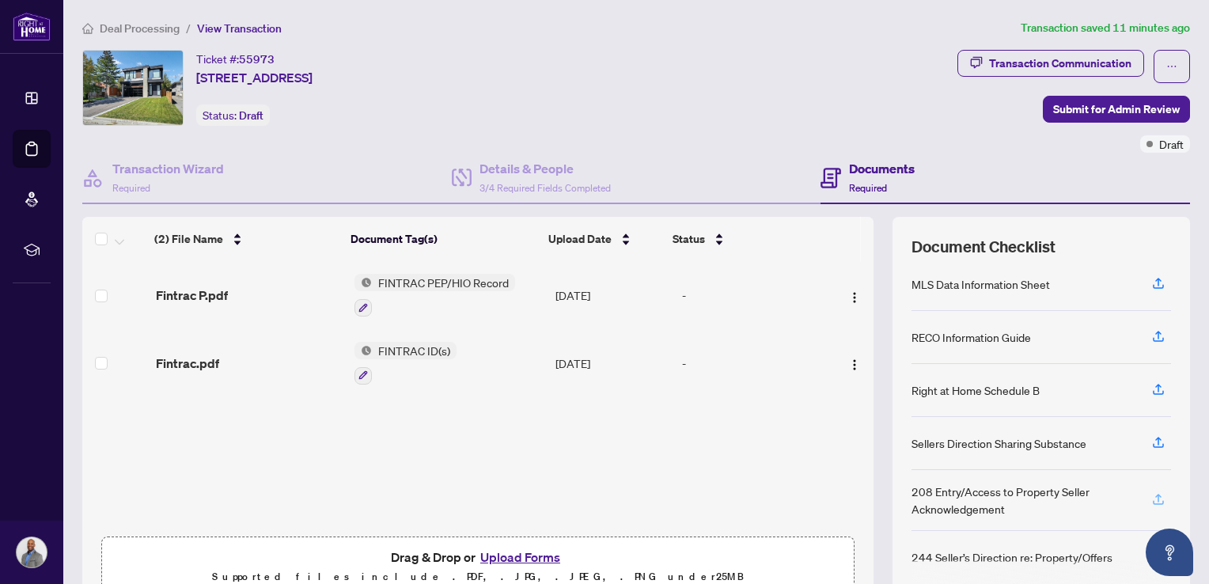
click at [1151, 500] on icon "button" at bounding box center [1158, 499] width 14 height 14
click at [1153, 500] on icon "button" at bounding box center [1158, 502] width 11 height 4
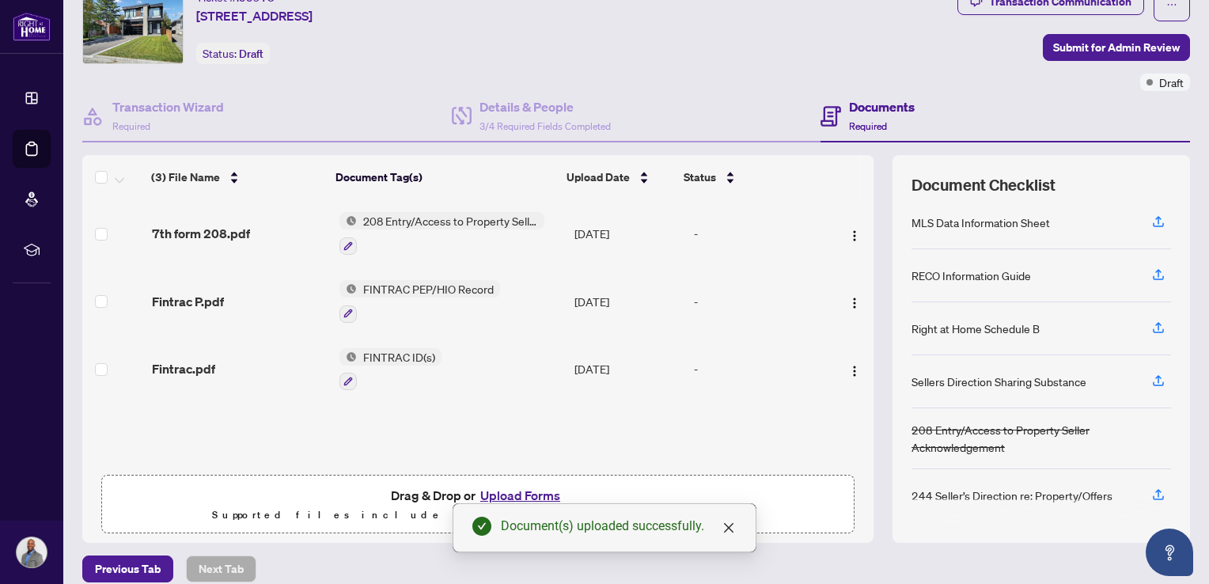
scroll to position [78, 0]
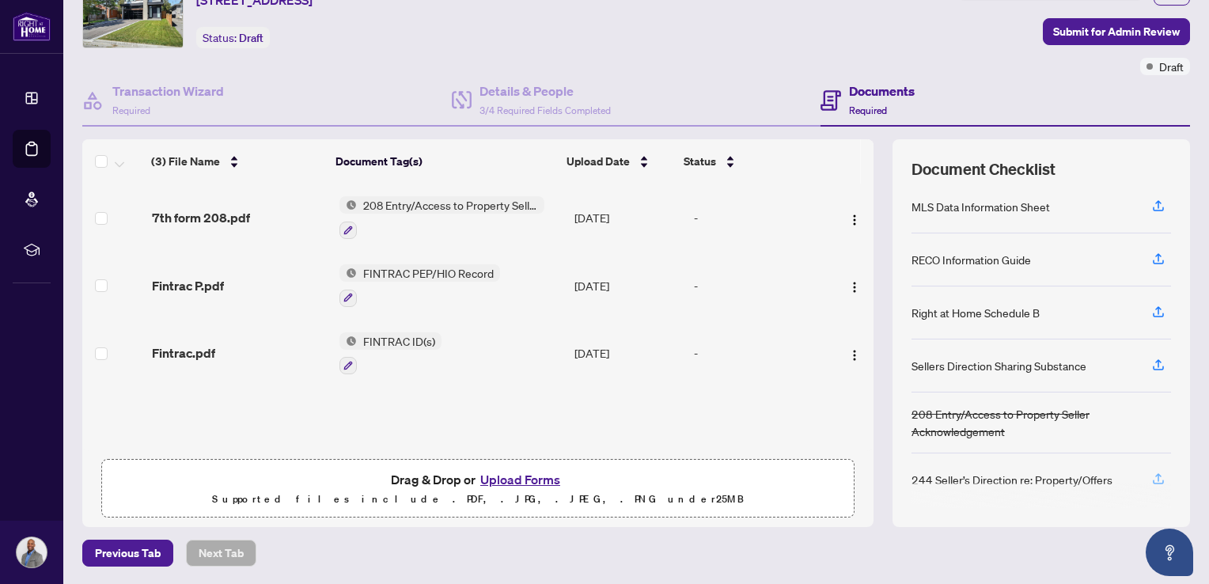
click at [1155, 473] on icon "button" at bounding box center [1158, 477] width 6 height 8
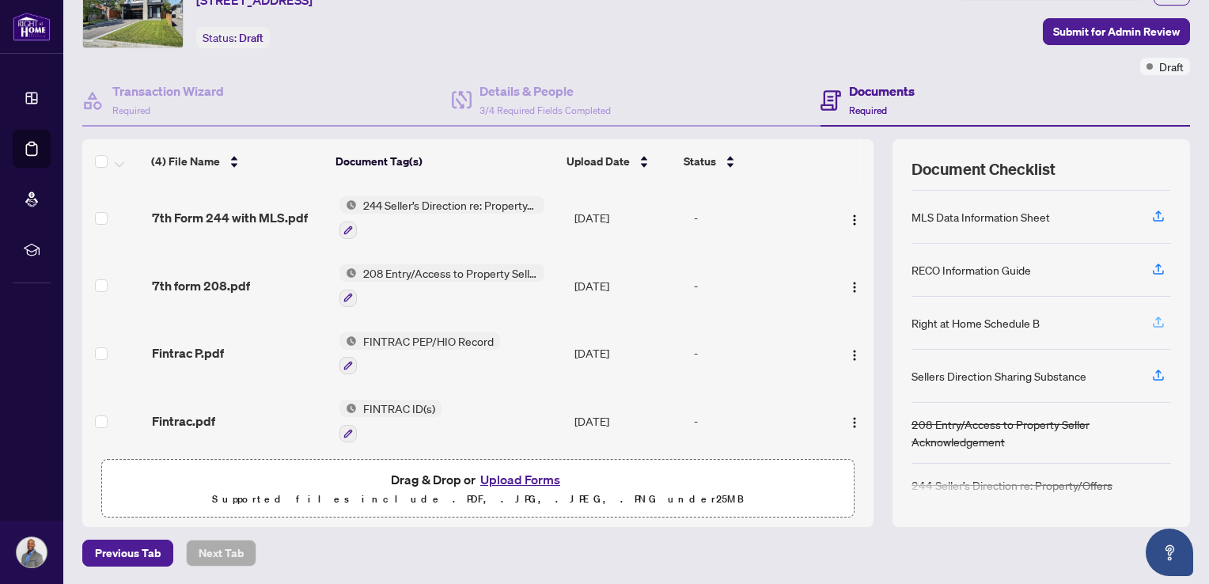
scroll to position [138, 0]
click at [1151, 370] on icon "button" at bounding box center [1158, 373] width 14 height 14
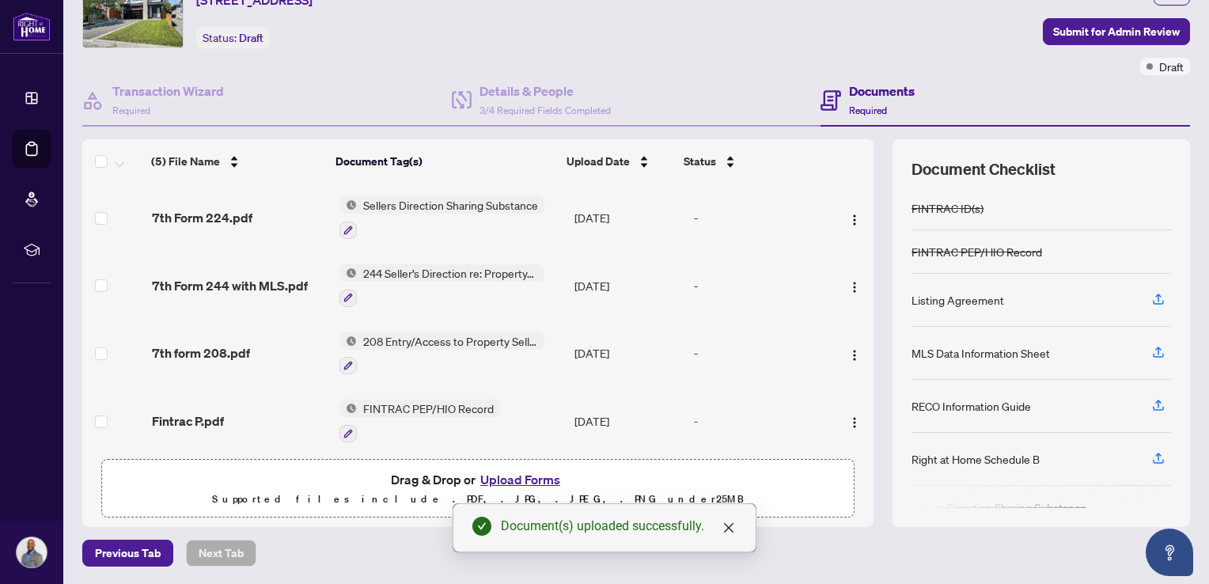
click at [438, 275] on span "244 Seller’s Direction re: Property/Offers" at bounding box center [451, 272] width 188 height 17
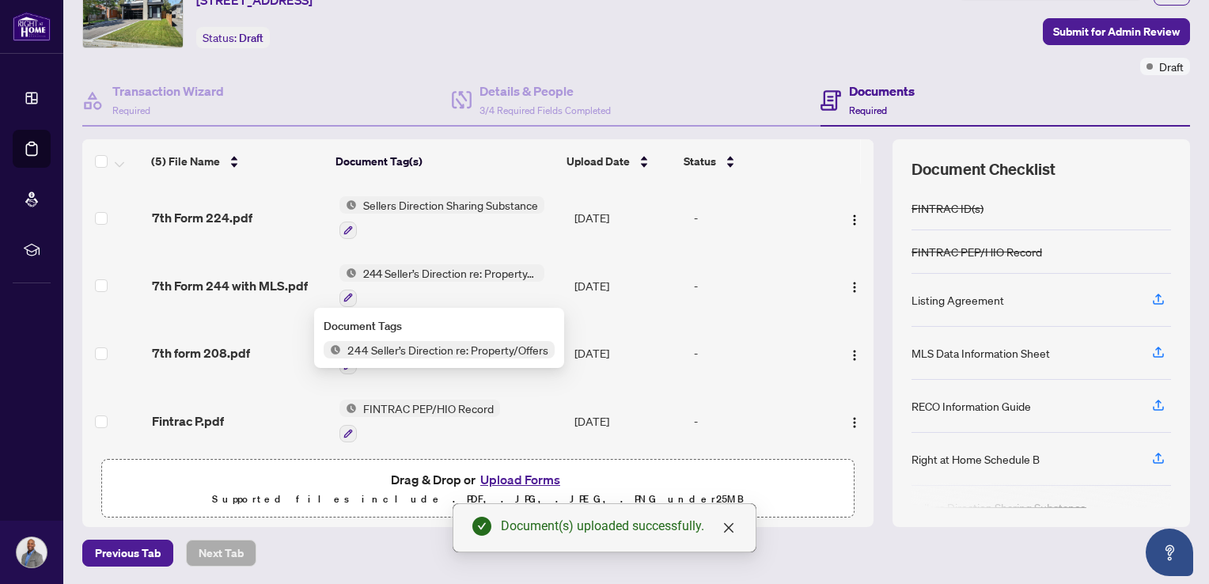
click at [422, 351] on span "244 Seller’s Direction re: Property/Offers" at bounding box center [448, 349] width 214 height 17
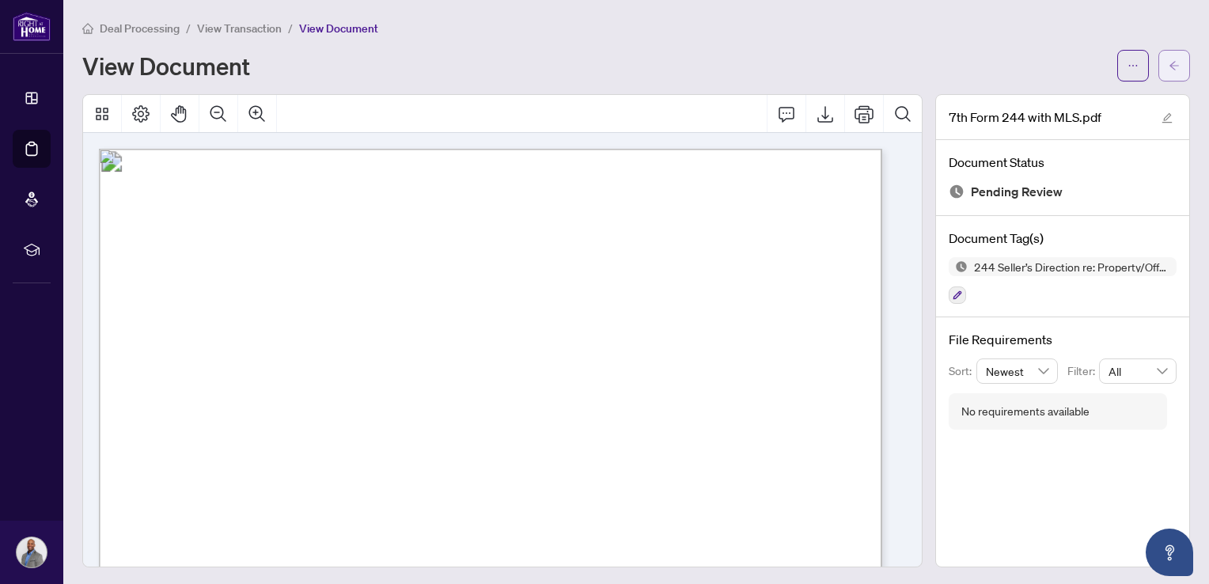
click at [1169, 65] on icon "arrow-left" at bounding box center [1173, 65] width 9 height 9
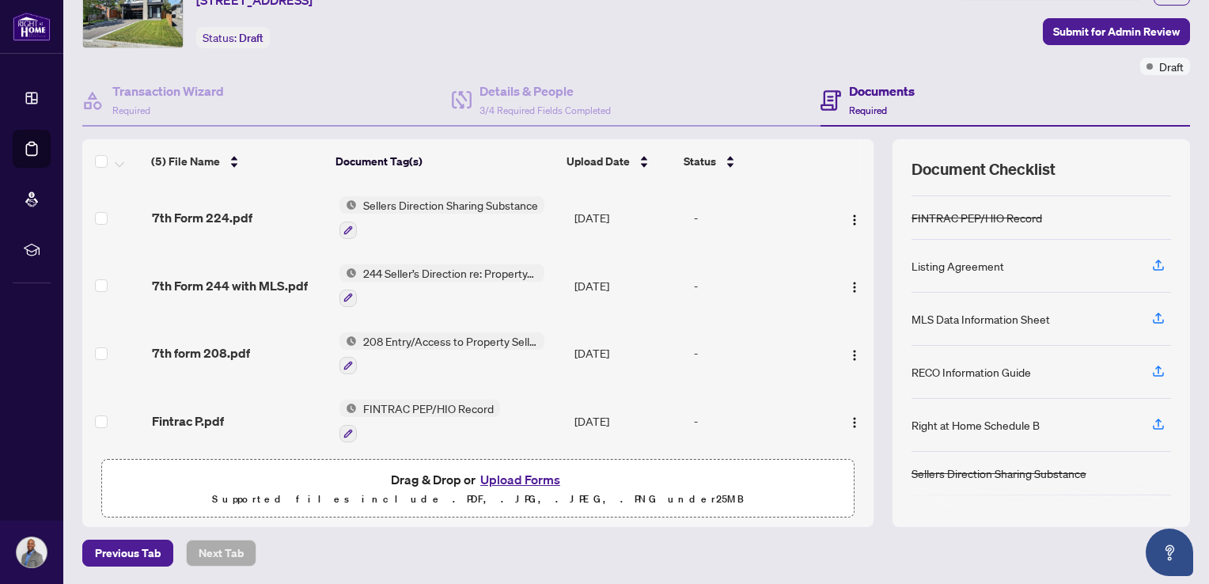
scroll to position [33, 0]
click at [848, 355] on img "button" at bounding box center [854, 355] width 13 height 13
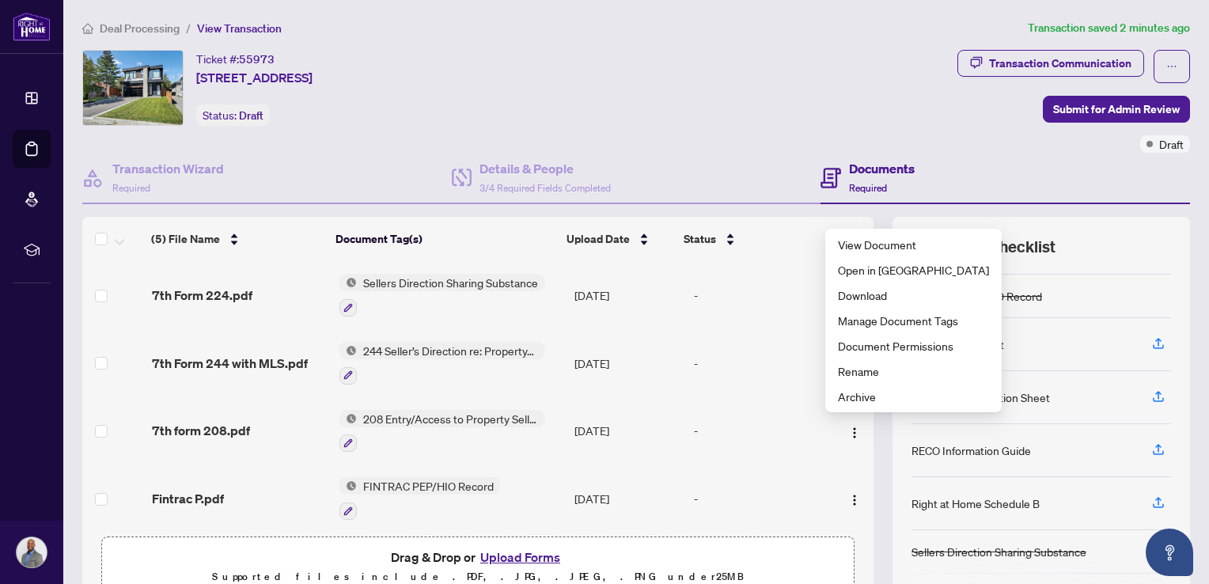
scroll to position [128, 0]
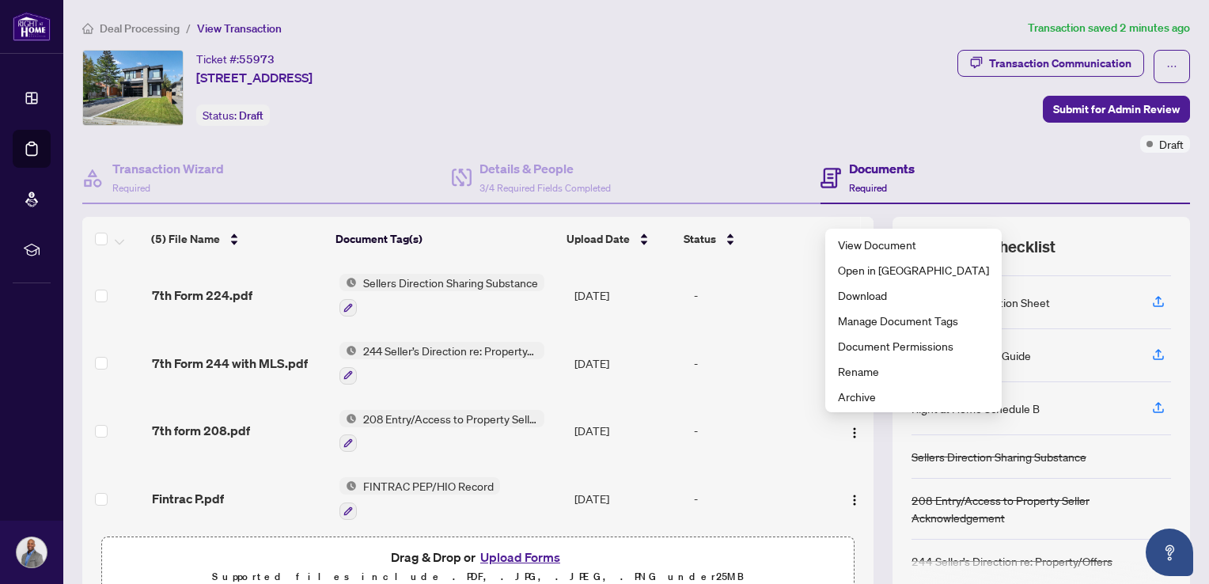
click at [976, 170] on div "Documents Required" at bounding box center [1004, 178] width 369 height 51
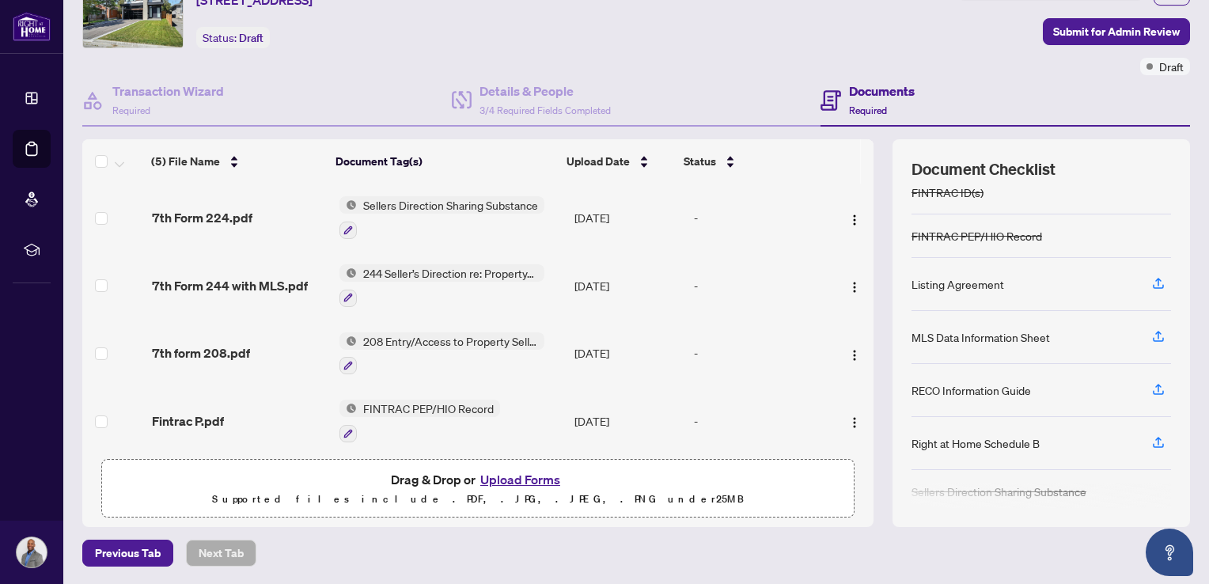
scroll to position [15, 0]
click at [288, 68] on div "Ticket #: 55973 [STREET_ADDRESS] Status: Draft" at bounding box center [516, 23] width 875 height 103
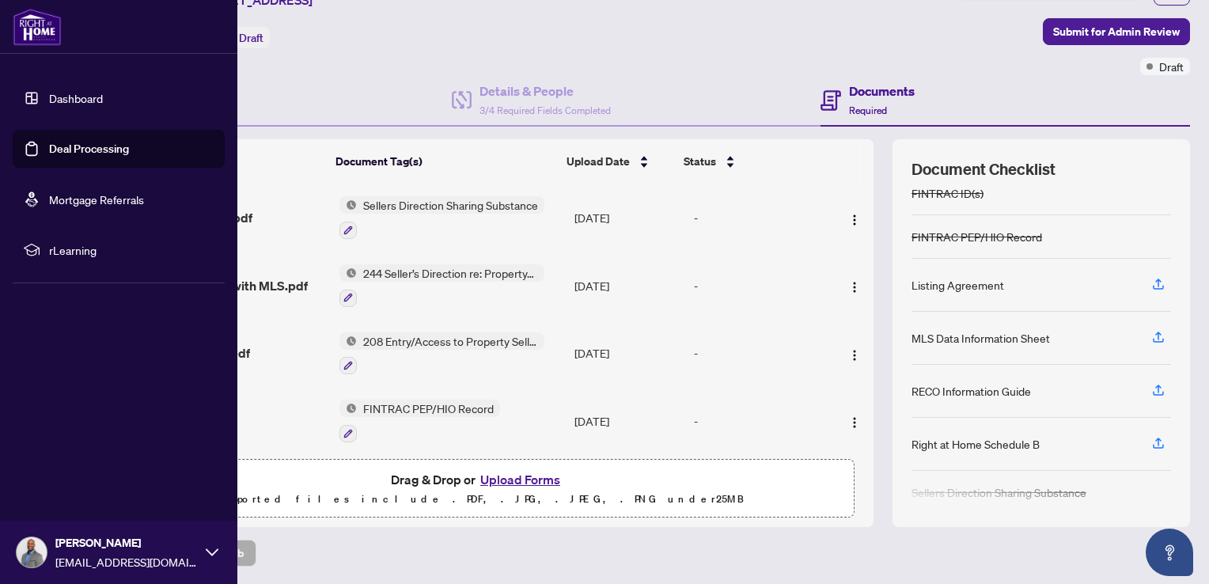
click at [69, 148] on link "Deal Processing" at bounding box center [89, 149] width 80 height 14
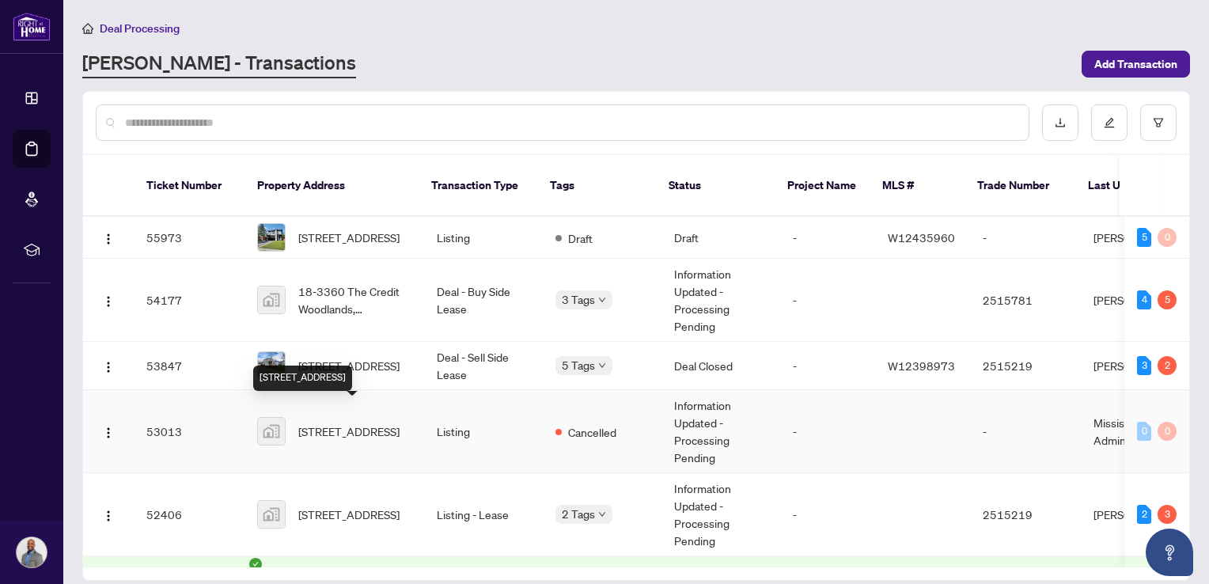
click at [383, 426] on span "[STREET_ADDRESS]" at bounding box center [348, 430] width 101 height 17
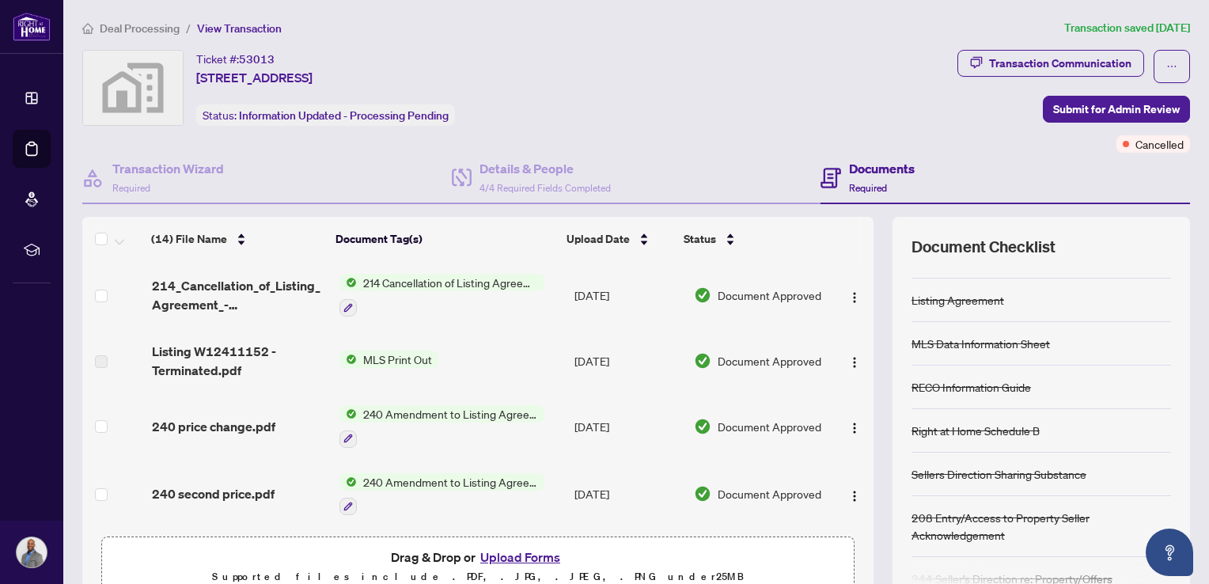
scroll to position [101, 0]
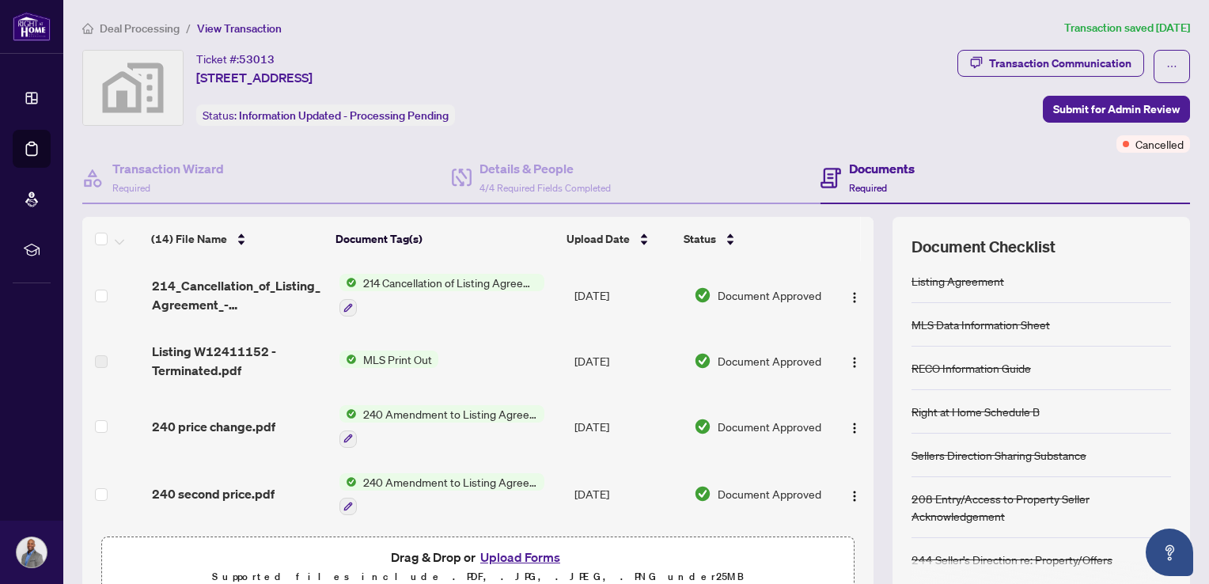
click at [963, 288] on div "Listing Agreement" at bounding box center [1041, 282] width 260 height 44
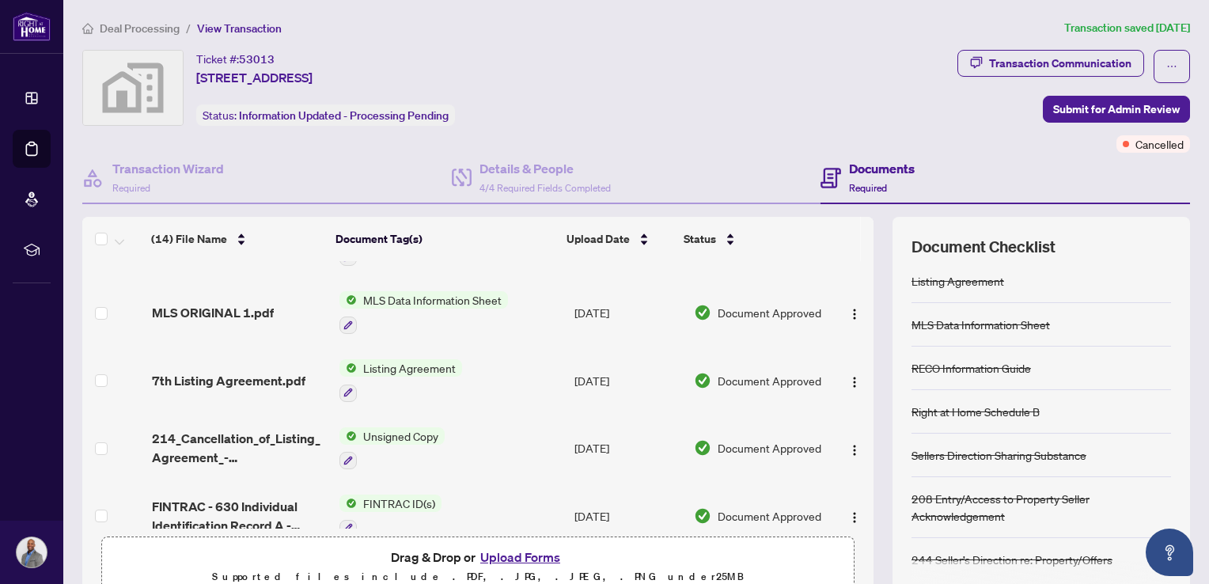
scroll to position [269, 0]
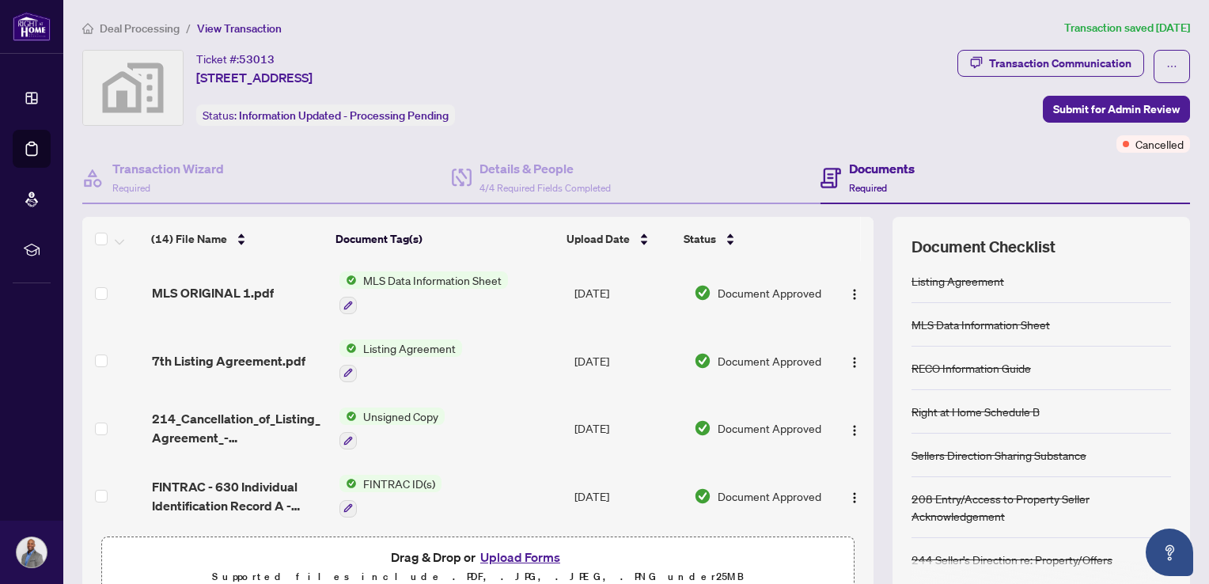
click at [286, 351] on span "7th Listing Agreement.pdf" at bounding box center [228, 360] width 153 height 19
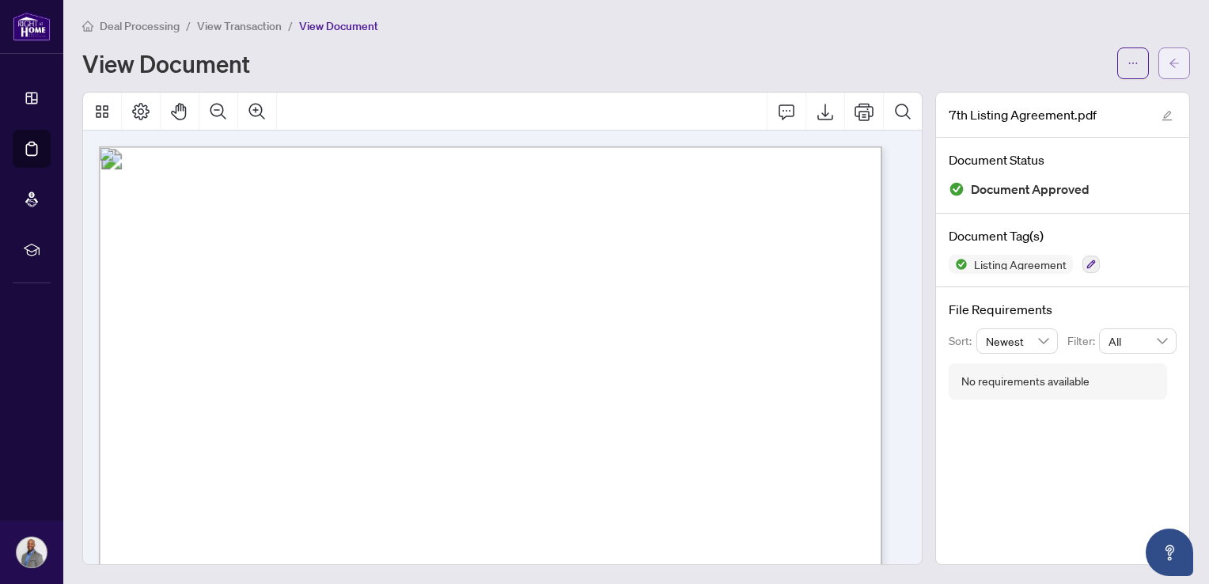
click at [1169, 70] on span "button" at bounding box center [1174, 63] width 11 height 25
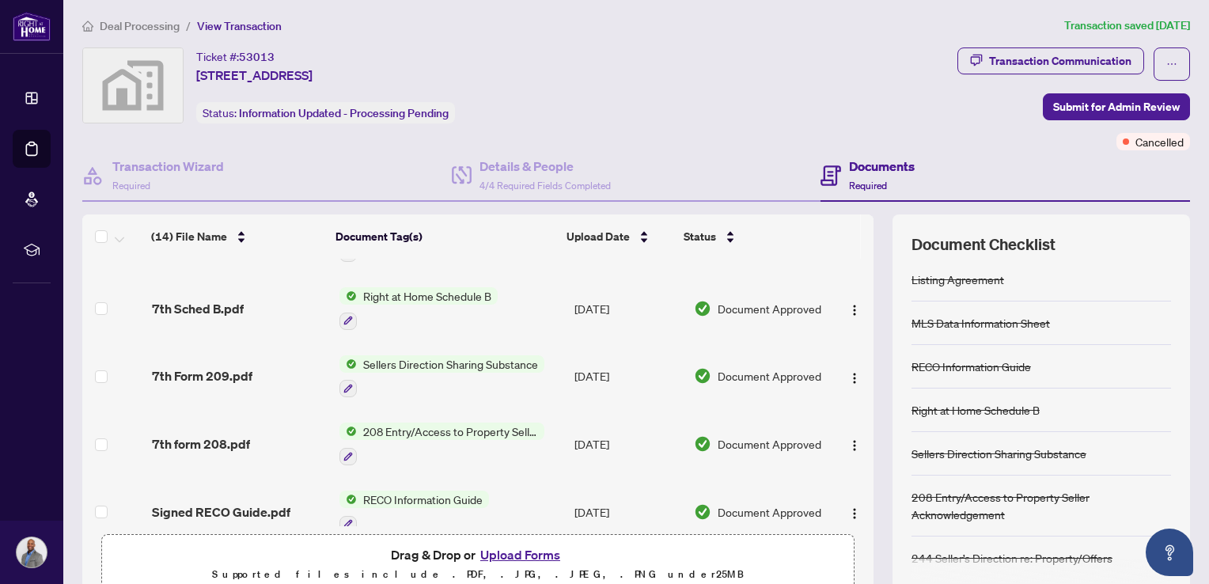
scroll to position [675, 0]
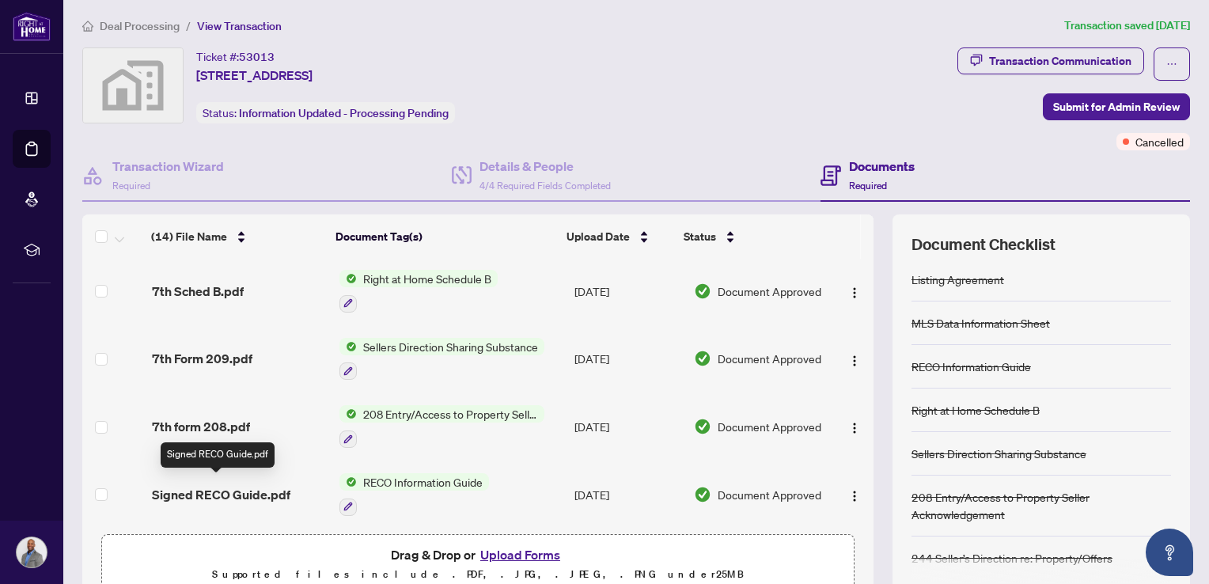
click at [260, 491] on span "Signed RECO Guide.pdf" at bounding box center [221, 494] width 138 height 19
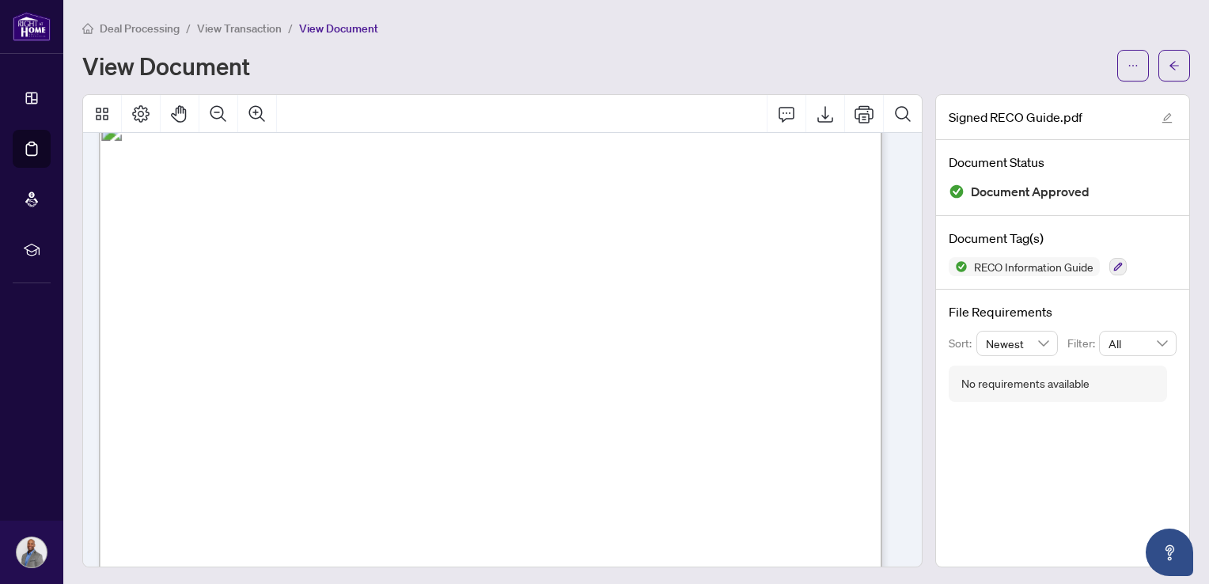
scroll to position [32, 0]
click at [817, 116] on icon "Export" at bounding box center [825, 114] width 16 height 17
click at [1168, 60] on button "button" at bounding box center [1174, 66] width 32 height 32
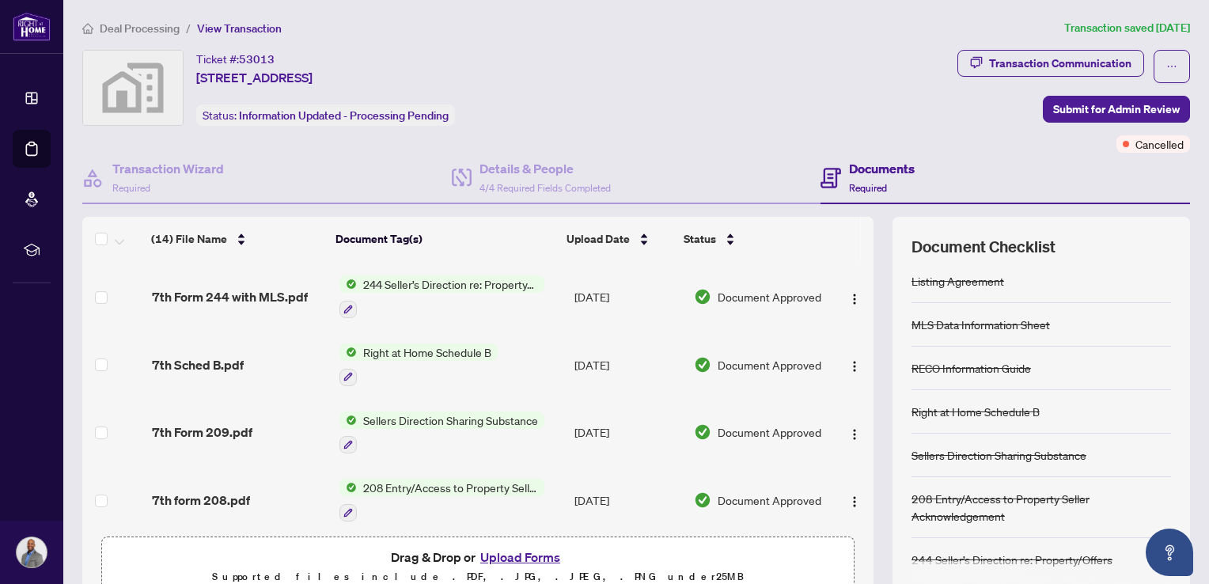
scroll to position [603, 0]
click at [423, 348] on span "Right at Home Schedule B" at bounding box center [427, 352] width 141 height 17
click at [388, 422] on span "Right at Home Schedule B" at bounding box center [413, 425] width 141 height 17
